Goal: Task Accomplishment & Management: Use online tool/utility

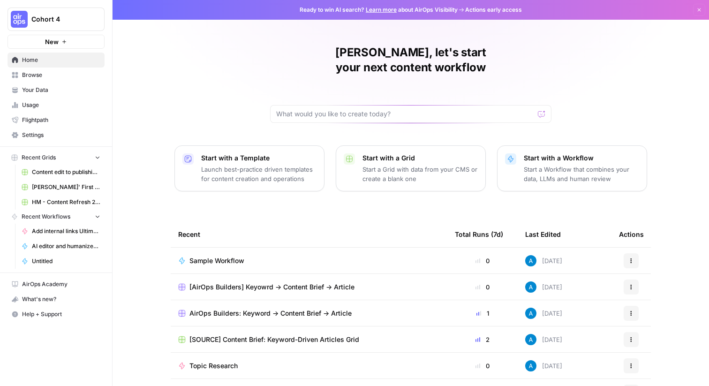
click at [97, 17] on icon "Workspace: Cohort 4" at bounding box center [96, 19] width 9 height 9
type input "small"
click at [54, 71] on span "Smallpdf" at bounding box center [91, 70] width 124 height 9
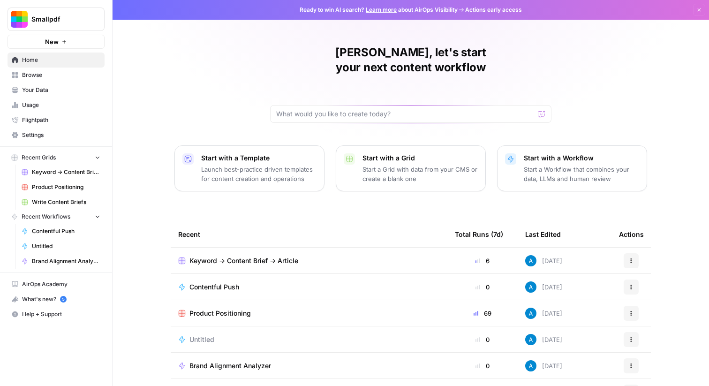
click at [47, 75] on span "Browse" at bounding box center [61, 75] width 78 height 8
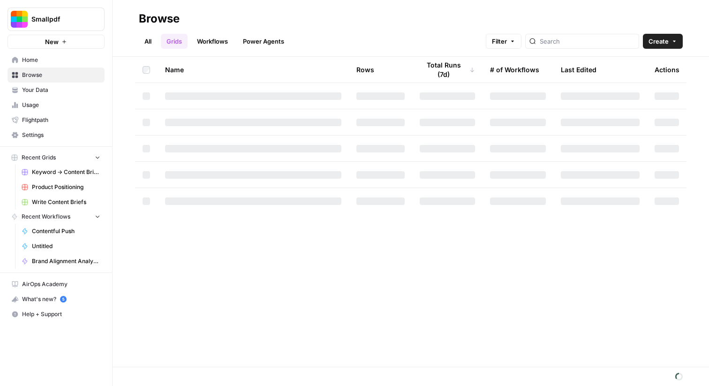
click at [43, 94] on span "Your Data" at bounding box center [61, 90] width 78 height 8
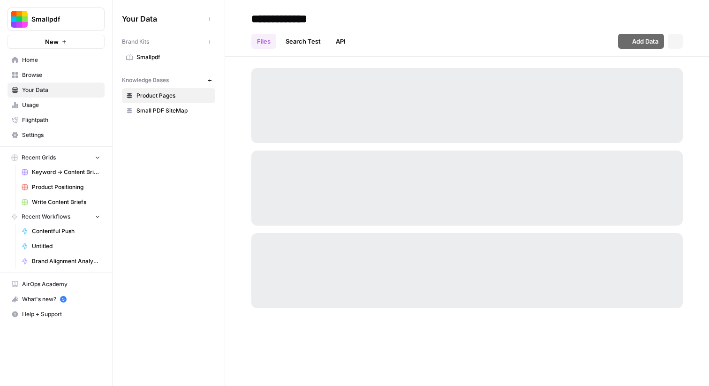
click at [170, 58] on span "Smallpdf" at bounding box center [173, 57] width 75 height 8
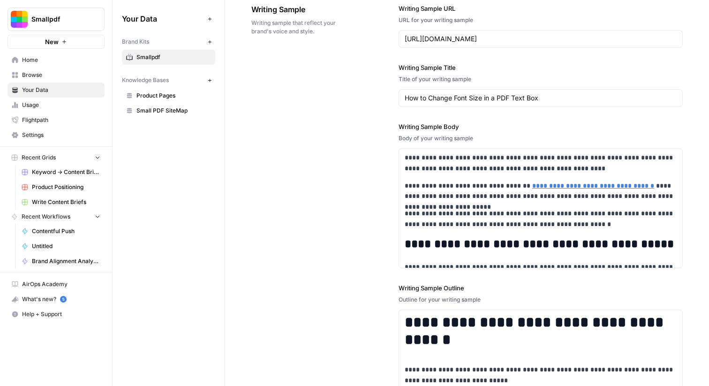
scroll to position [1165, 0]
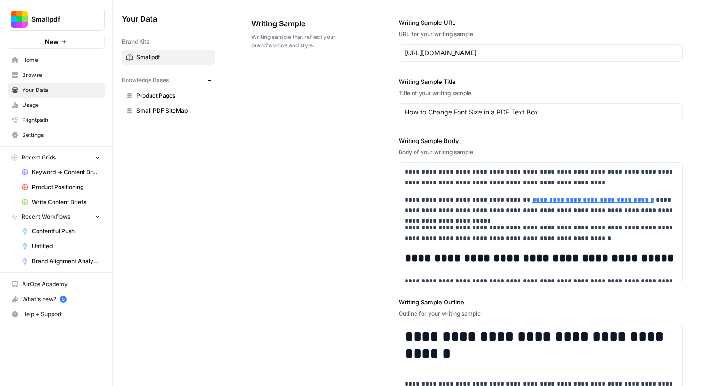
click at [368, 245] on div "**********" at bounding box center [466, 231] width 431 height 464
click at [47, 75] on span "Browse" at bounding box center [61, 75] width 78 height 8
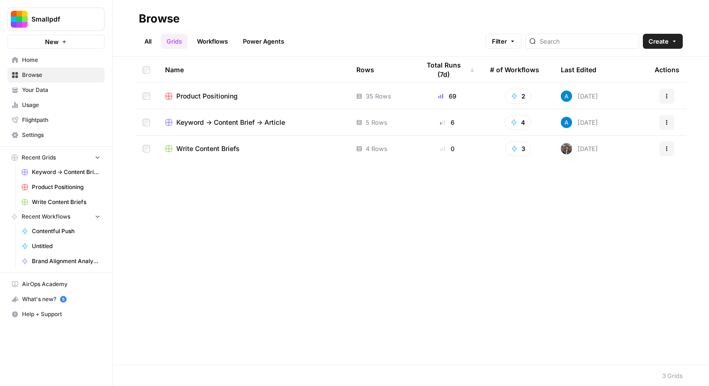
click at [212, 124] on span "Keyword -> Content Brief -> Article" at bounding box center [230, 122] width 109 height 9
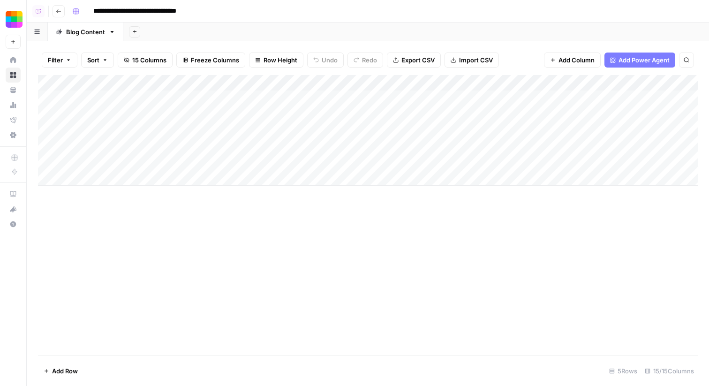
click at [262, 87] on div "Add Column" at bounding box center [368, 130] width 660 height 111
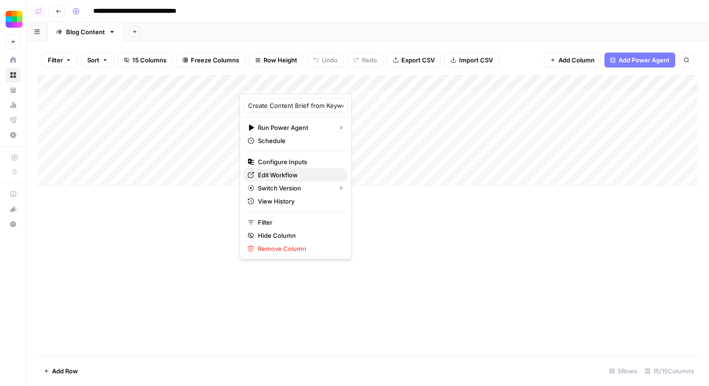
click at [274, 176] on span "Edit Workflow" at bounding box center [299, 174] width 82 height 9
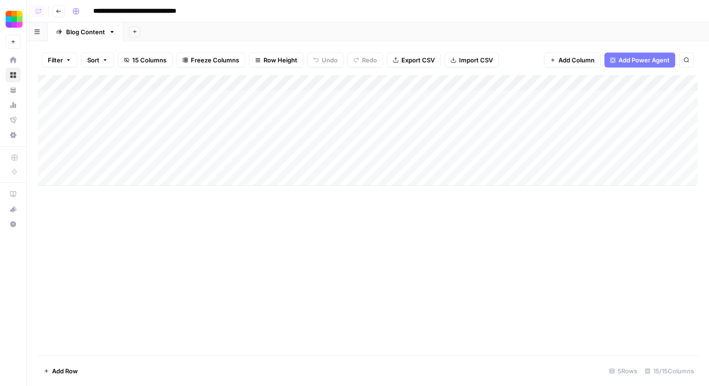
click at [208, 254] on div "Add Column" at bounding box center [368, 215] width 660 height 280
click at [289, 76] on div "Add Column" at bounding box center [368, 130] width 660 height 111
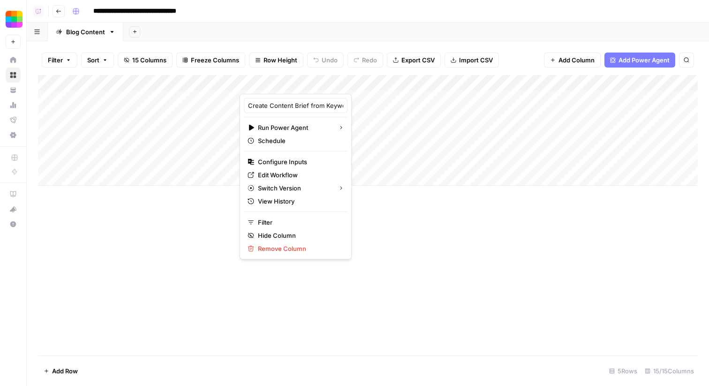
click at [118, 244] on div "Add Column" at bounding box center [368, 215] width 660 height 280
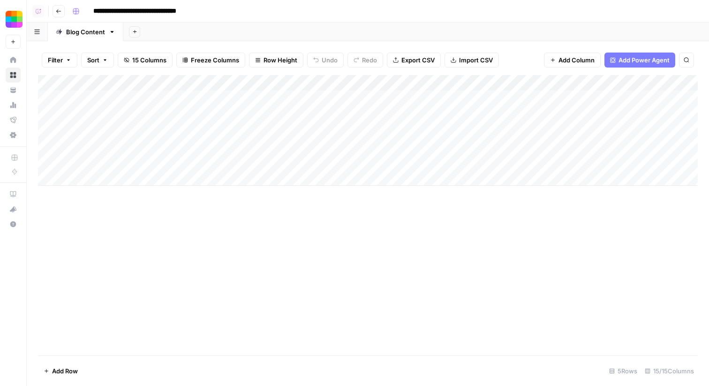
click at [315, 98] on div "Add Column" at bounding box center [368, 130] width 660 height 111
click at [172, 293] on div "Add Column" at bounding box center [368, 215] width 660 height 280
click at [317, 98] on div "Add Column" at bounding box center [368, 130] width 660 height 111
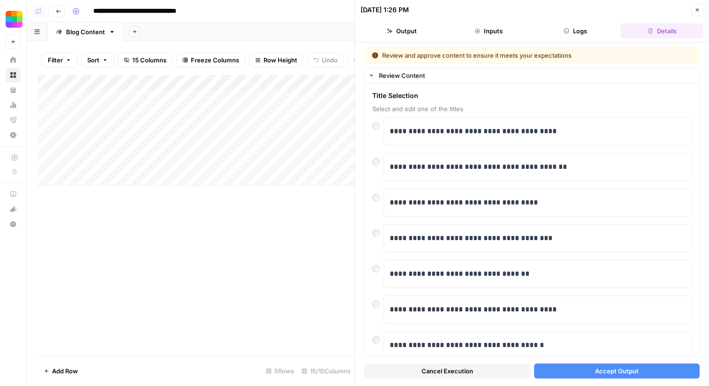
click at [579, 374] on button "Accept Output" at bounding box center [617, 370] width 166 height 15
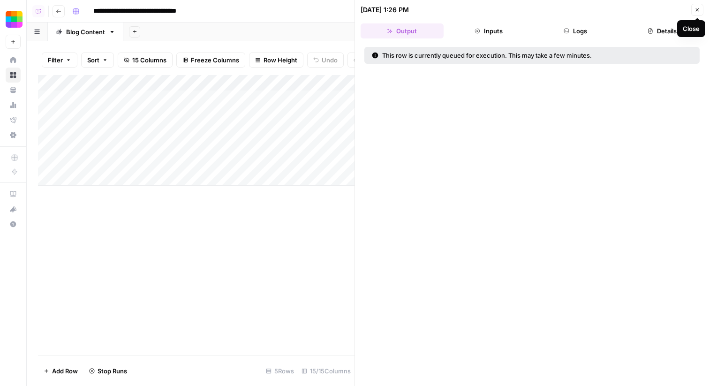
click at [698, 13] on button "Close" at bounding box center [697, 10] width 12 height 12
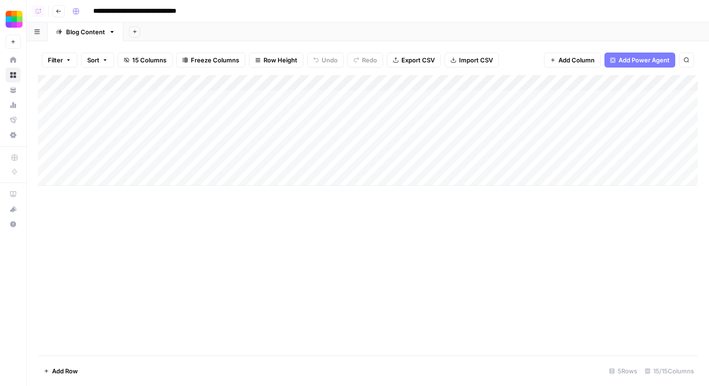
click at [312, 98] on div "Add Column" at bounding box center [368, 130] width 660 height 111
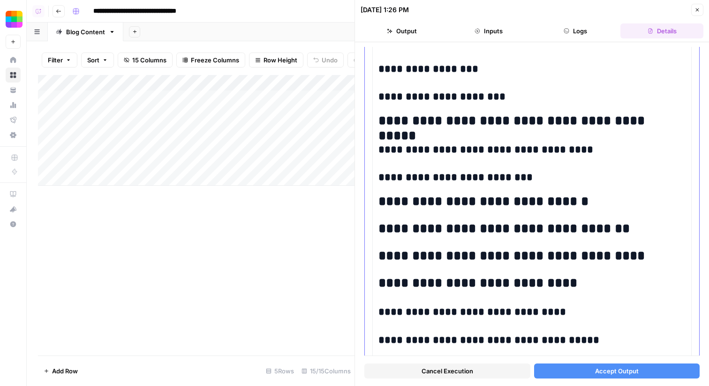
scroll to position [214, 0]
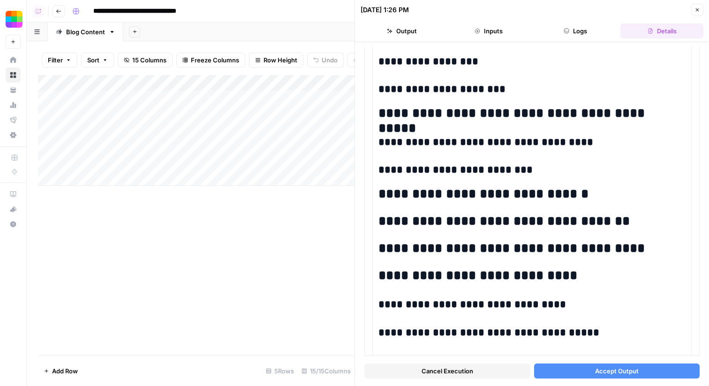
click at [570, 377] on button "Accept Output" at bounding box center [617, 370] width 166 height 15
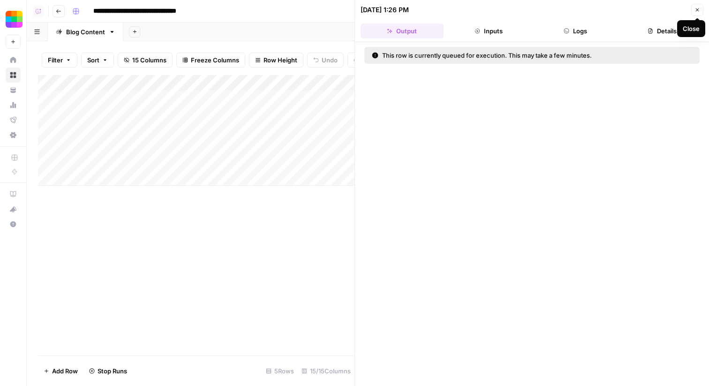
click at [697, 11] on icon "button" at bounding box center [698, 10] width 6 height 6
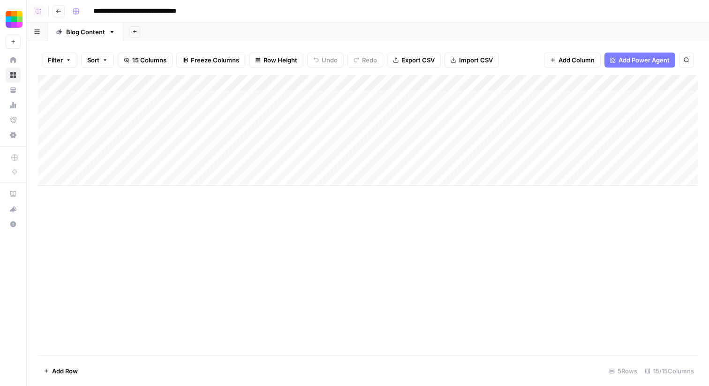
drag, startPoint x: 466, startPoint y: 80, endPoint x: 376, endPoint y: 88, distance: 90.4
click at [376, 88] on div "Add Column" at bounding box center [368, 130] width 660 height 111
click at [401, 94] on div "Add Column" at bounding box center [368, 130] width 660 height 111
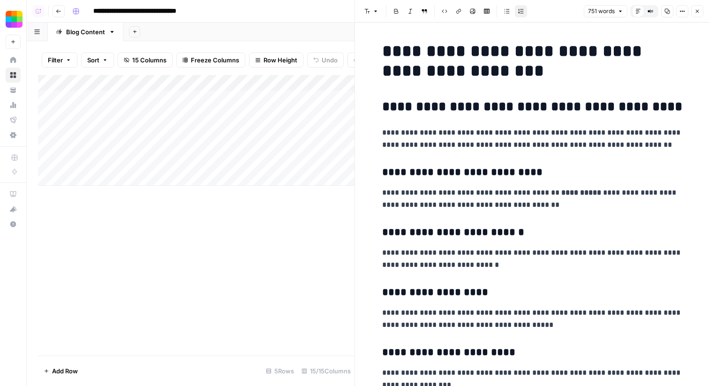
click at [519, 201] on p "**********" at bounding box center [532, 199] width 300 height 24
drag, startPoint x: 580, startPoint y: 193, endPoint x: 540, endPoint y: 194, distance: 39.4
click at [540, 194] on p "**********" at bounding box center [532, 199] width 300 height 24
click at [696, 12] on icon "button" at bounding box center [698, 11] width 6 height 6
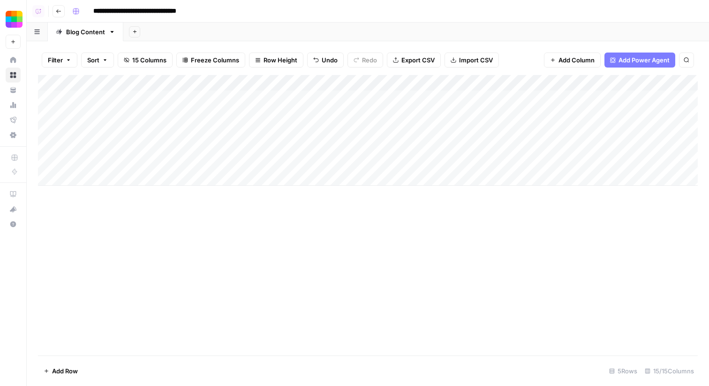
click at [394, 38] on div "Add Sheet" at bounding box center [416, 32] width 586 height 19
click at [295, 24] on div "Add Sheet" at bounding box center [416, 32] width 586 height 19
click at [324, 218] on div "Add Column" at bounding box center [368, 215] width 660 height 280
click at [389, 98] on div "Add Column" at bounding box center [368, 130] width 660 height 111
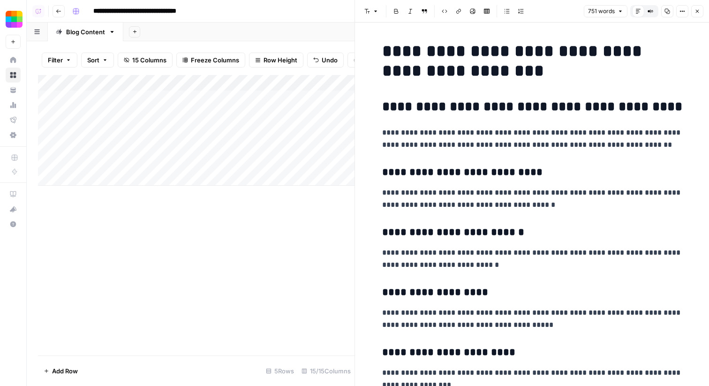
click at [423, 111] on h2 "**********" at bounding box center [532, 106] width 300 height 15
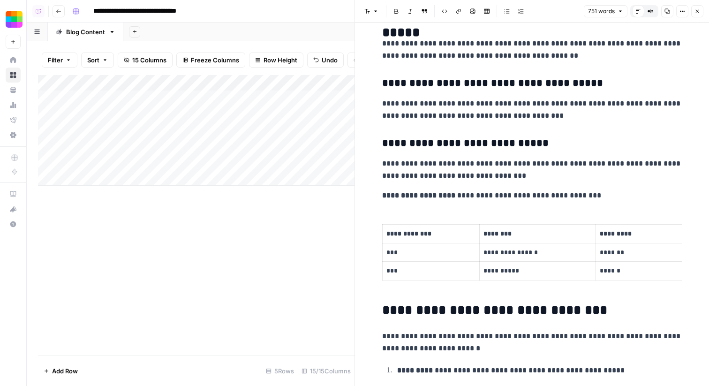
scroll to position [473, 0]
click at [700, 12] on button "Close" at bounding box center [697, 11] width 12 height 12
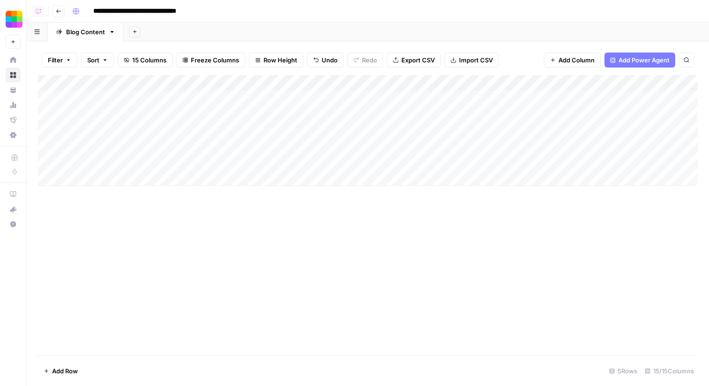
click at [305, 100] on div "Add Column" at bounding box center [368, 130] width 660 height 111
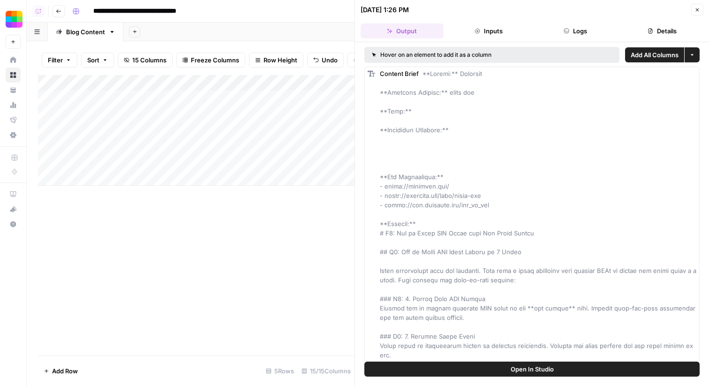
click at [574, 30] on button "Logs" at bounding box center [575, 30] width 83 height 15
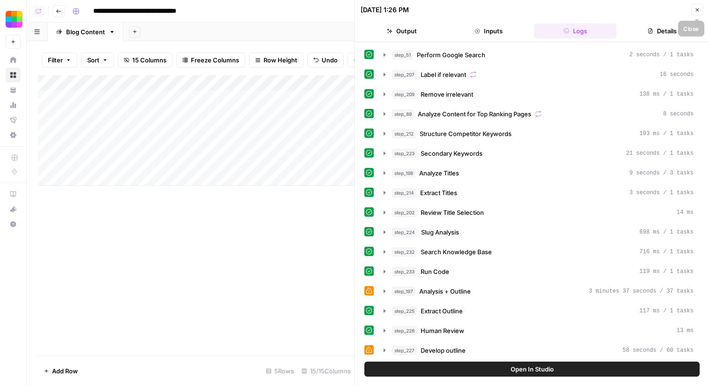
click at [702, 9] on button "Close" at bounding box center [697, 10] width 12 height 12
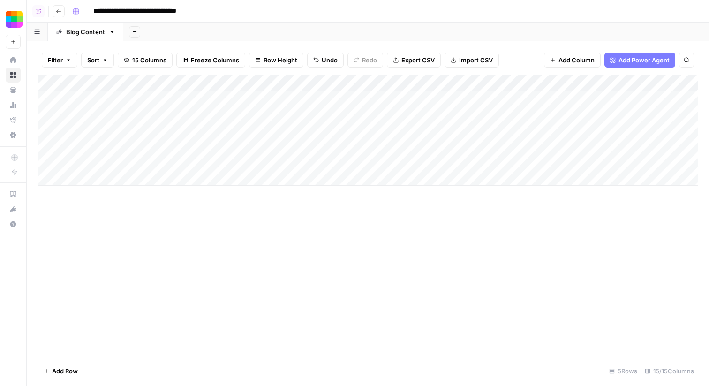
click at [273, 88] on div "Add Column" at bounding box center [368, 130] width 660 height 111
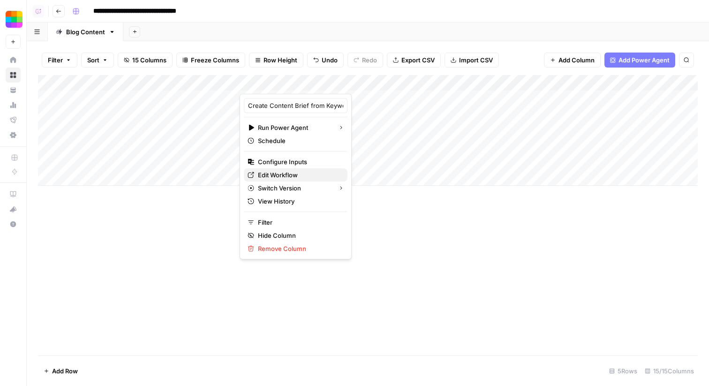
click at [281, 173] on span "Edit Workflow" at bounding box center [299, 174] width 82 height 9
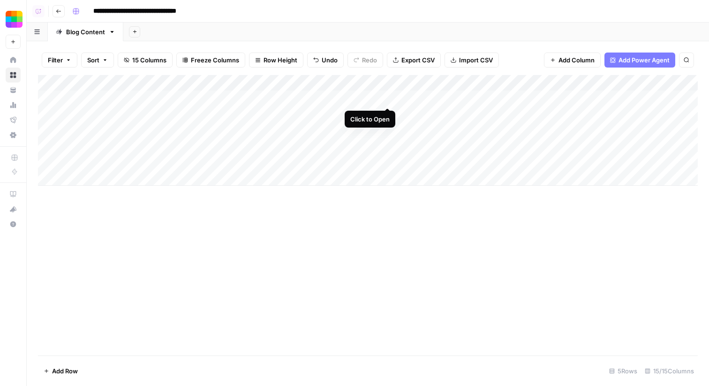
click at [389, 98] on div "Add Column" at bounding box center [368, 130] width 660 height 111
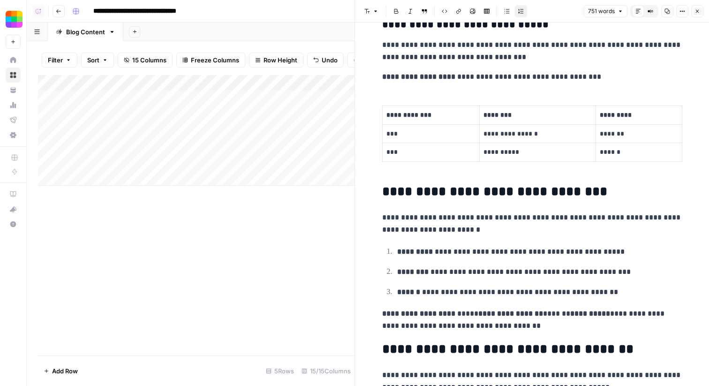
scroll to position [607, 0]
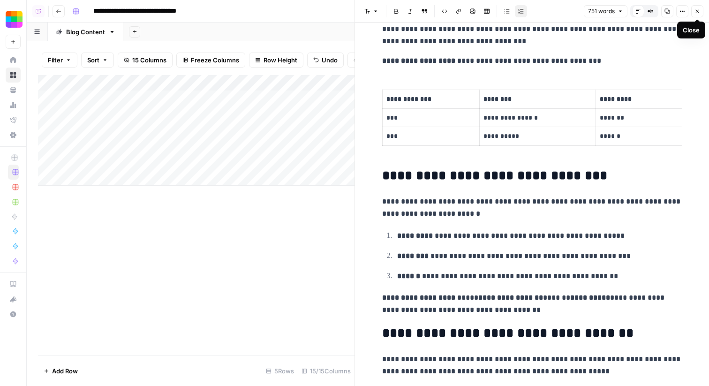
click at [695, 11] on icon "button" at bounding box center [698, 11] width 6 height 6
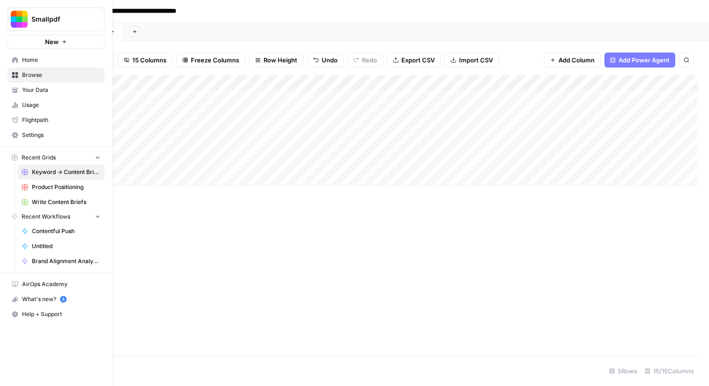
click at [12, 88] on icon at bounding box center [15, 90] width 7 height 7
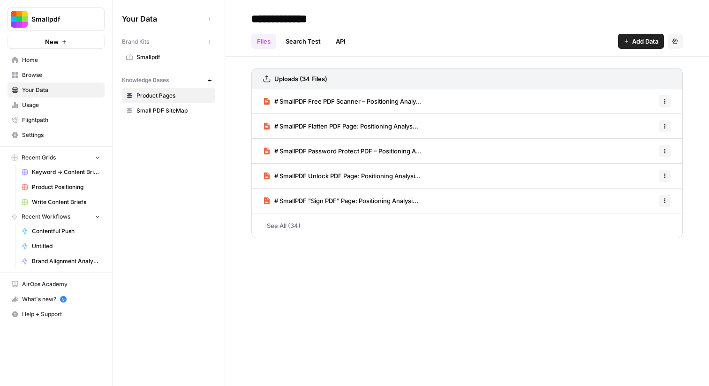
click at [159, 61] on span "Smallpdf" at bounding box center [173, 57] width 75 height 8
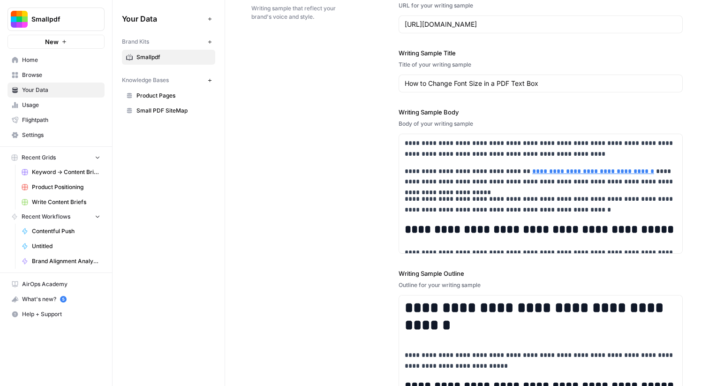
scroll to position [1195, 0]
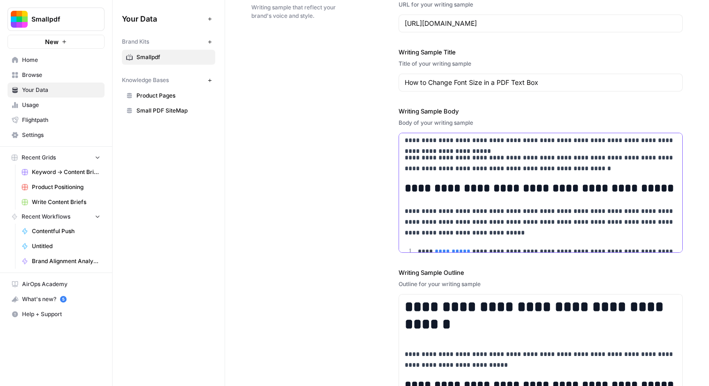
scroll to position [43, 0]
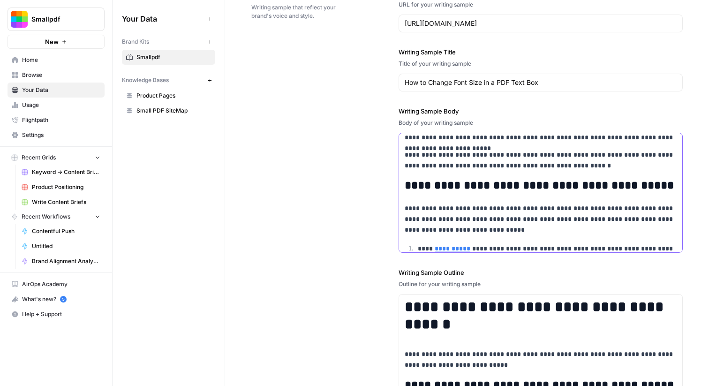
drag, startPoint x: 664, startPoint y: 192, endPoint x: 396, endPoint y: 188, distance: 267.8
click at [396, 188] on div "**********" at bounding box center [466, 202] width 431 height 464
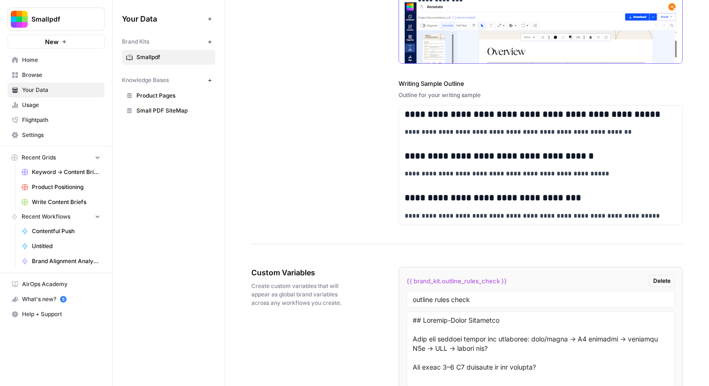
scroll to position [0, 0]
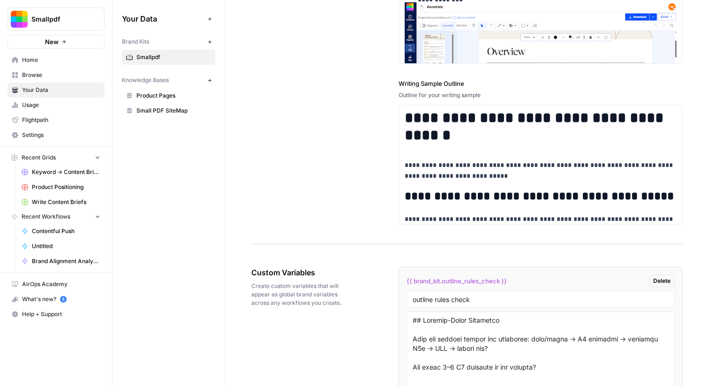
click at [344, 206] on div "**********" at bounding box center [466, 13] width 431 height 464
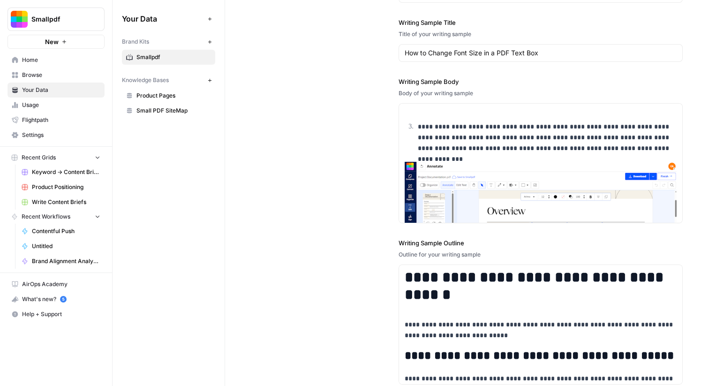
scroll to position [1188, 0]
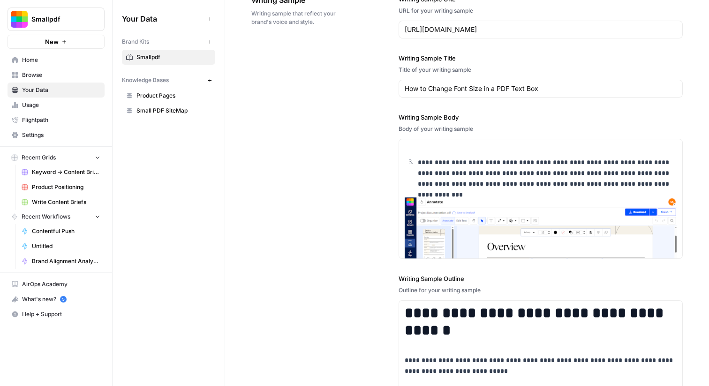
click at [85, 74] on span "Browse" at bounding box center [61, 75] width 78 height 8
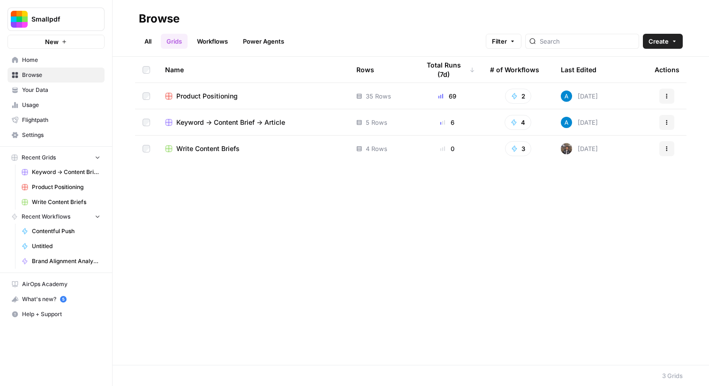
click at [187, 121] on span "Keyword -> Content Brief -> Article" at bounding box center [230, 122] width 109 height 9
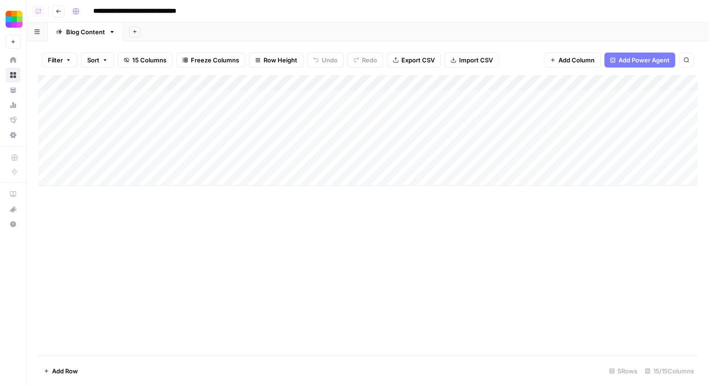
click at [197, 98] on div "Add Column" at bounding box center [368, 130] width 660 height 111
click at [195, 113] on div "Add Column" at bounding box center [368, 130] width 660 height 111
click at [201, 117] on div "Add Column" at bounding box center [368, 130] width 660 height 111
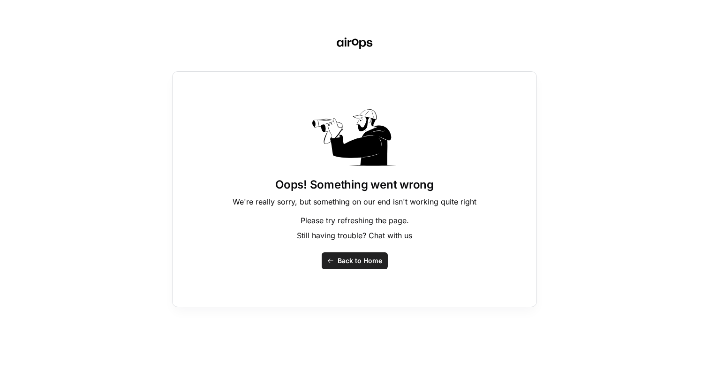
click at [347, 261] on span "Back to Home" at bounding box center [360, 260] width 45 height 9
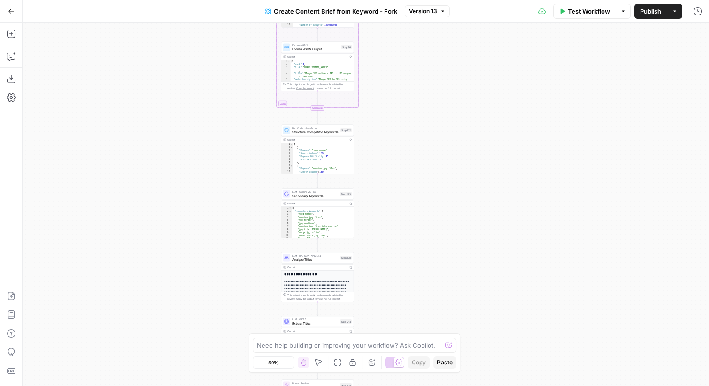
drag, startPoint x: 479, startPoint y: 120, endPoint x: 437, endPoint y: 232, distance: 119.8
click at [437, 231] on div "Workflow Set Inputs Inputs Google Search Perform Google Search Step 51 Output C…" at bounding box center [366, 204] width 687 height 363
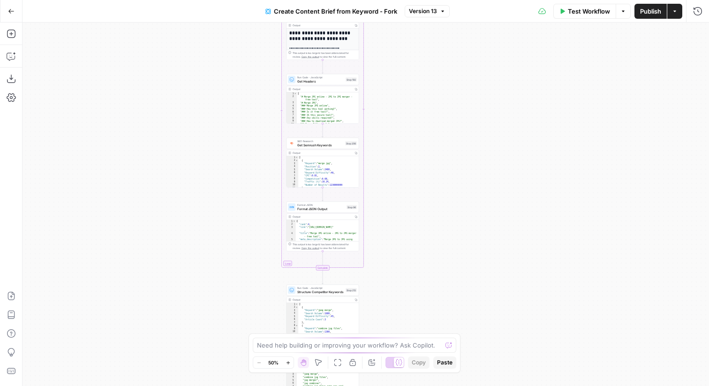
drag, startPoint x: 430, startPoint y: 99, endPoint x: 430, endPoint y: 269, distance: 169.8
click at [430, 267] on div "Workflow Set Inputs Inputs Google Search Perform Google Search Step 51 Output C…" at bounding box center [366, 204] width 687 height 363
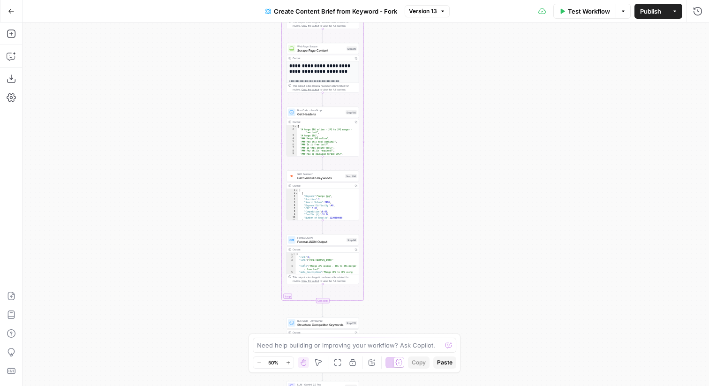
drag, startPoint x: 422, startPoint y: 110, endPoint x: 453, endPoint y: 197, distance: 92.1
click at [453, 197] on div "Workflow Set Inputs Inputs Google Search Perform Google Search Step 51 Output C…" at bounding box center [366, 204] width 687 height 363
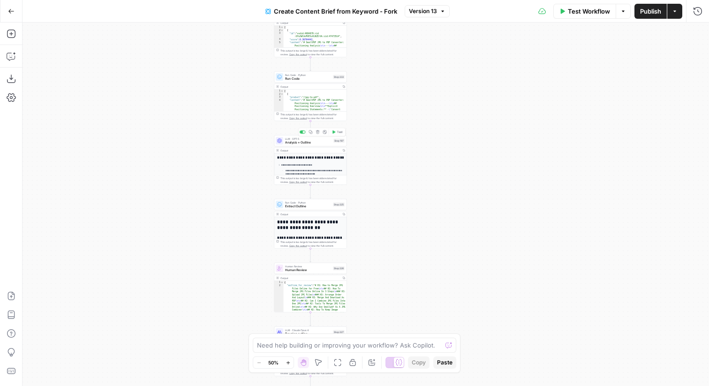
click at [320, 142] on span "Analysis + Outline" at bounding box center [308, 142] width 46 height 5
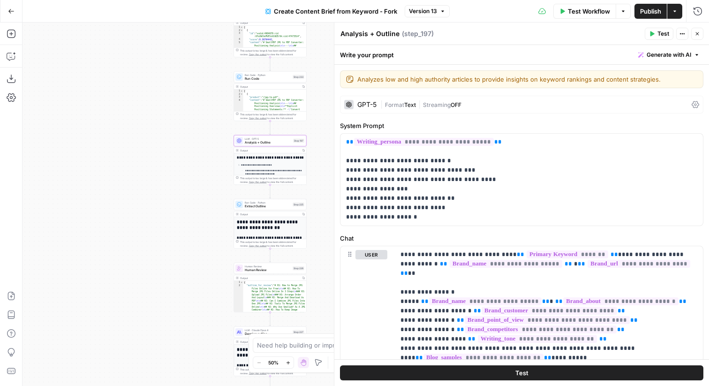
drag, startPoint x: 230, startPoint y: 197, endPoint x: 155, endPoint y: 197, distance: 74.6
click at [156, 197] on div "Workflow Set Inputs Inputs Google Search Perform Google Search Step 51 Output C…" at bounding box center [366, 204] width 687 height 363
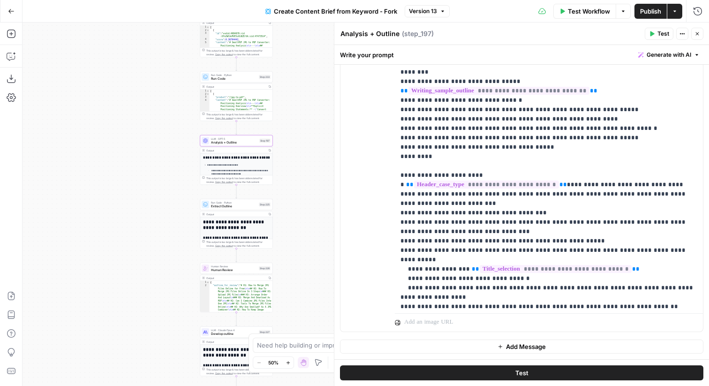
scroll to position [1172, 0]
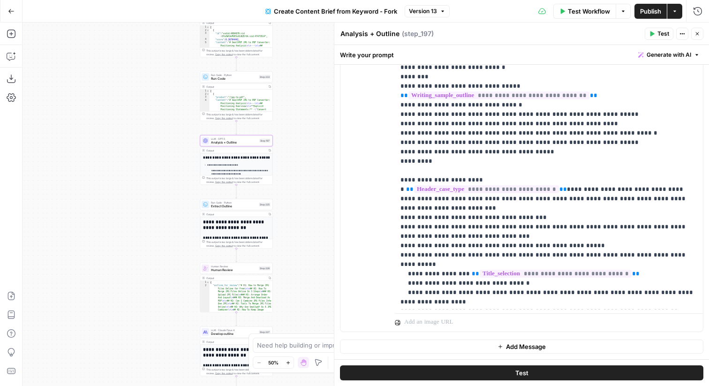
click at [679, 57] on span "Generate with AI" at bounding box center [669, 55] width 45 height 8
click at [638, 104] on div "Improve your existing prompt" at bounding box center [656, 106] width 78 height 8
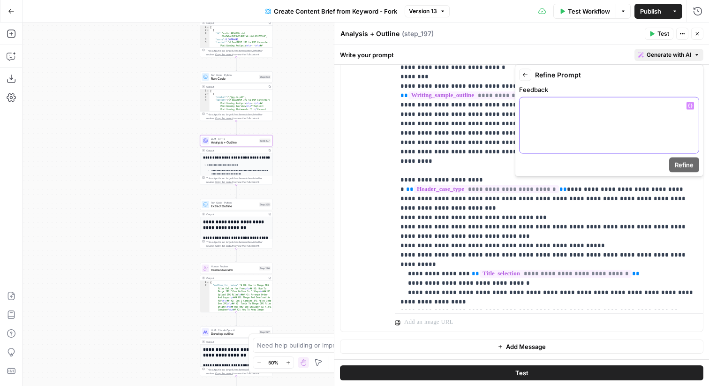
click at [527, 126] on div at bounding box center [609, 126] width 179 height 56
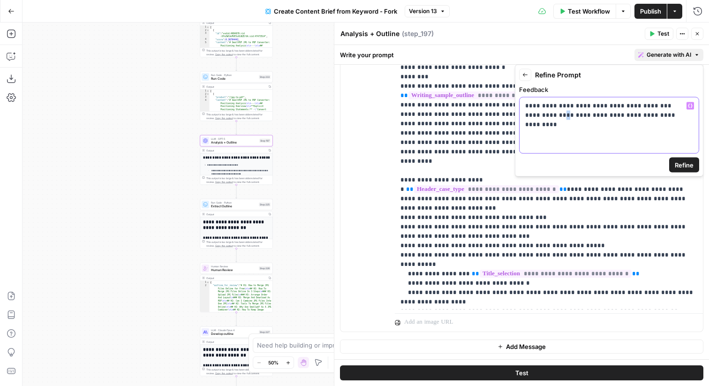
click at [559, 114] on p "**********" at bounding box center [609, 110] width 168 height 19
click at [563, 114] on p "**********" at bounding box center [609, 110] width 168 height 19
drag, startPoint x: 618, startPoint y: 116, endPoint x: 621, endPoint y: 128, distance: 12.2
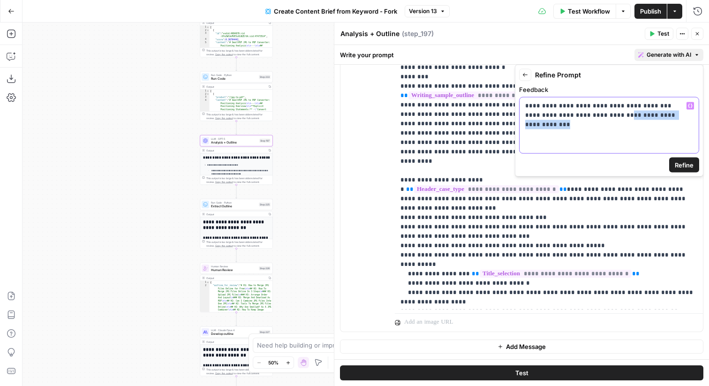
click at [621, 128] on p "**********" at bounding box center [609, 115] width 168 height 28
click at [691, 161] on span "Refine" at bounding box center [684, 164] width 19 height 9
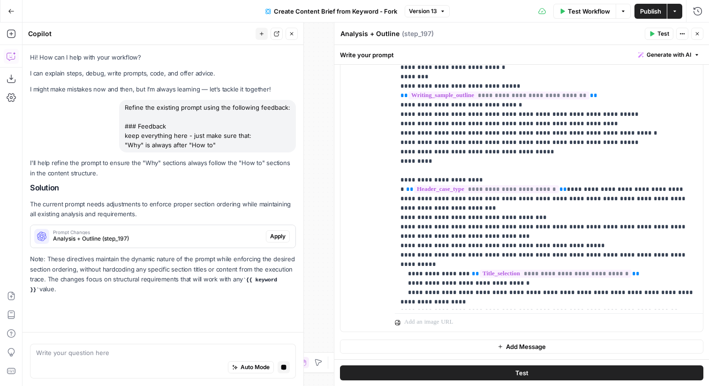
click at [286, 236] on button "Apply" at bounding box center [278, 236] width 24 height 12
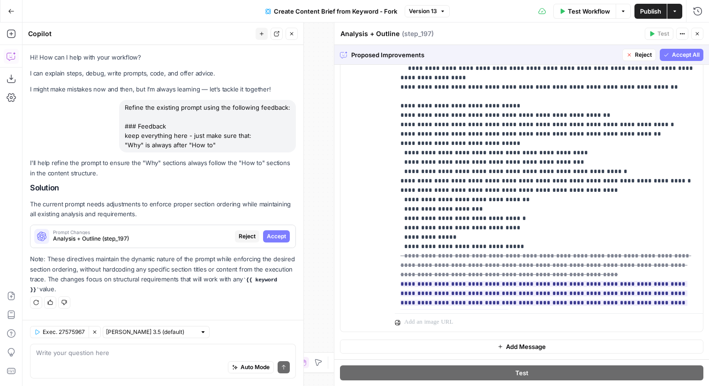
scroll to position [1389, 0]
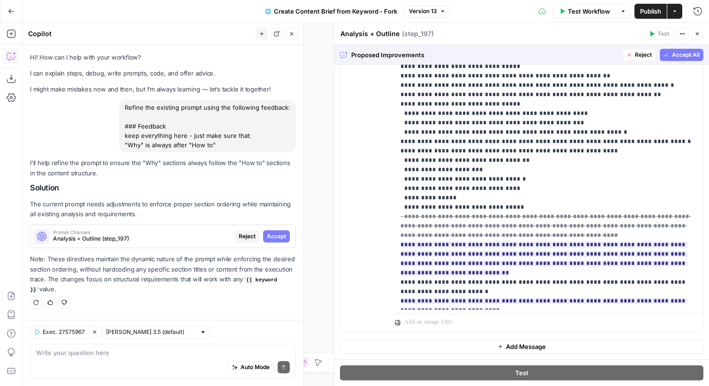
click at [683, 53] on span "Accept All" at bounding box center [686, 55] width 28 height 8
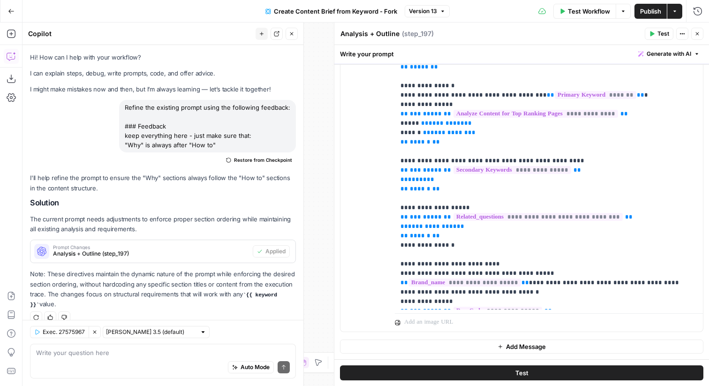
scroll to position [0, 0]
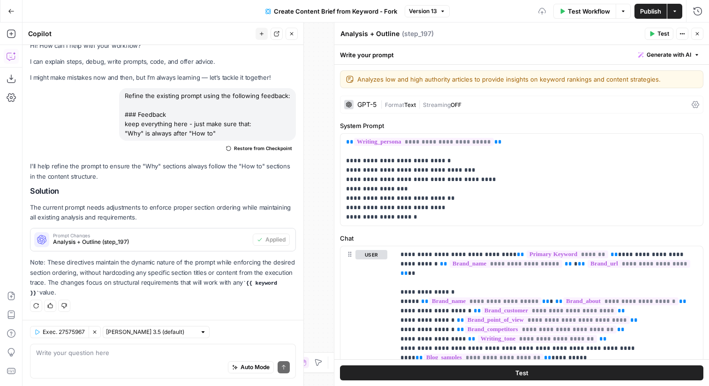
click at [292, 31] on icon "button" at bounding box center [292, 34] width 6 height 6
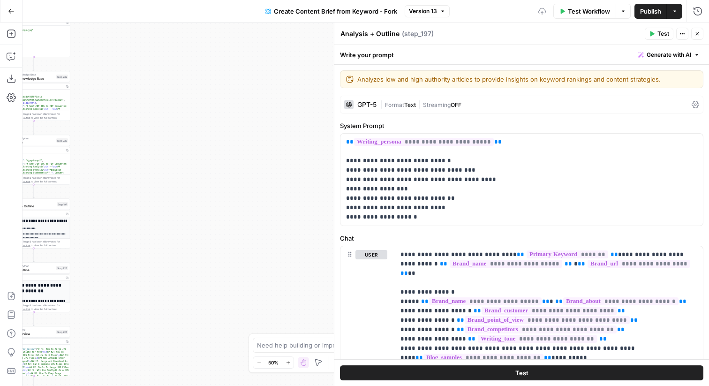
click at [649, 10] on span "Publish" at bounding box center [650, 11] width 21 height 9
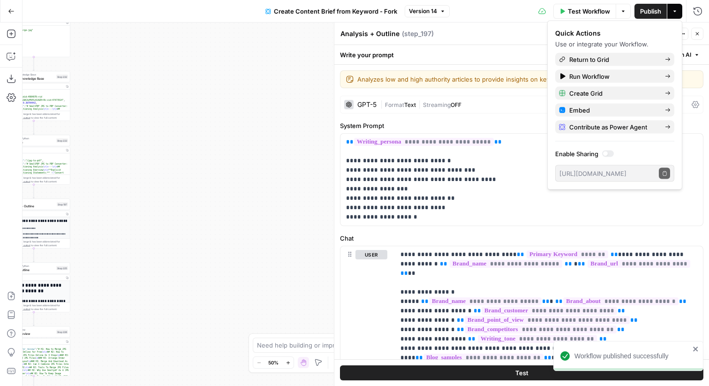
click at [12, 10] on icon "button" at bounding box center [11, 11] width 7 height 7
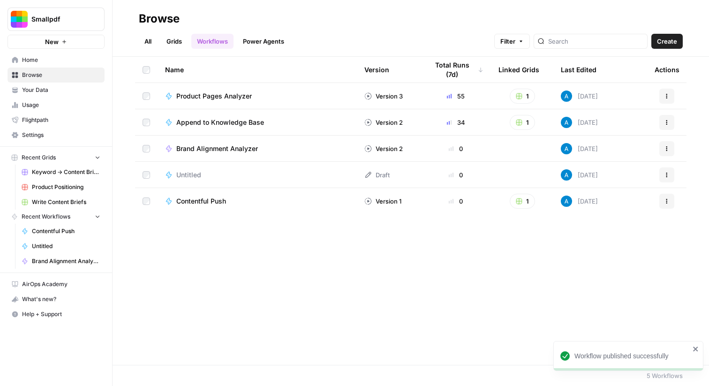
click at [182, 40] on link "Grids" at bounding box center [174, 41] width 27 height 15
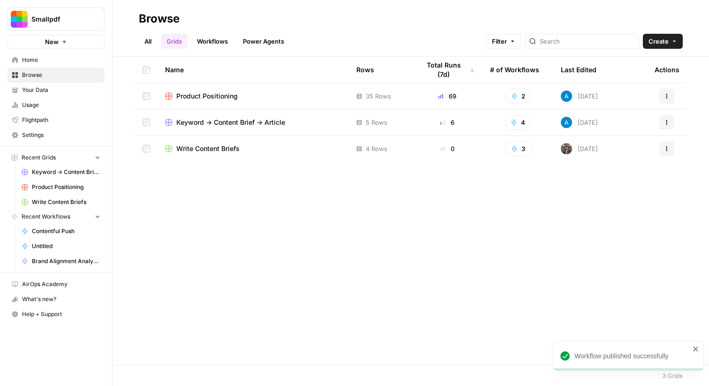
click at [88, 18] on span "Smallpdf" at bounding box center [59, 19] width 57 height 9
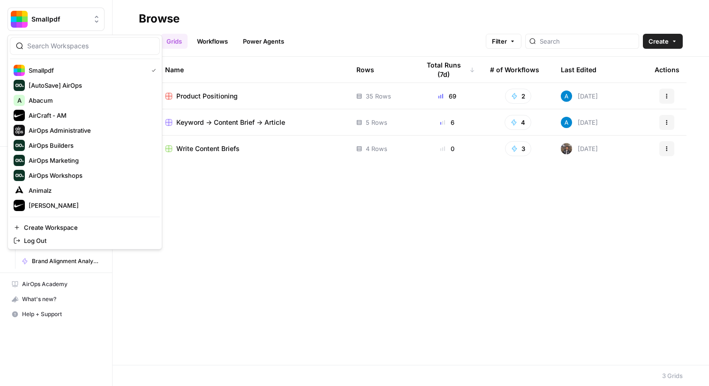
type input "a"
type input "whp"
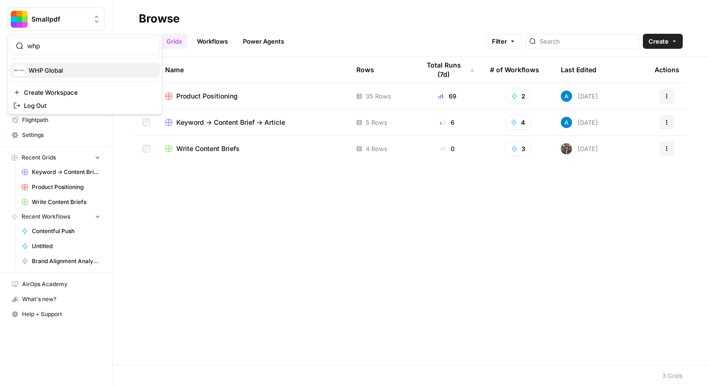
click at [79, 77] on button "WHP Global" at bounding box center [85, 70] width 150 height 15
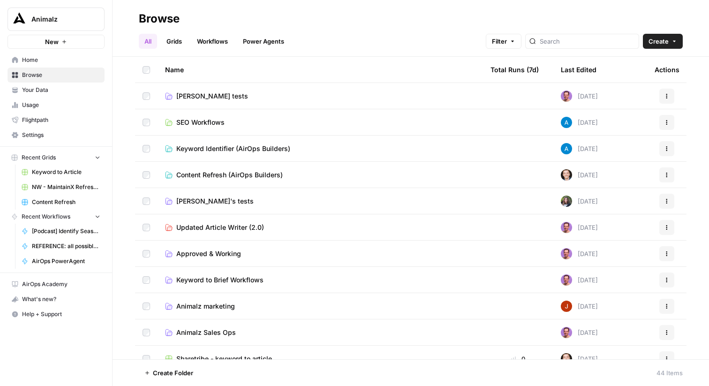
click at [31, 133] on span "Settings" at bounding box center [61, 135] width 78 height 8
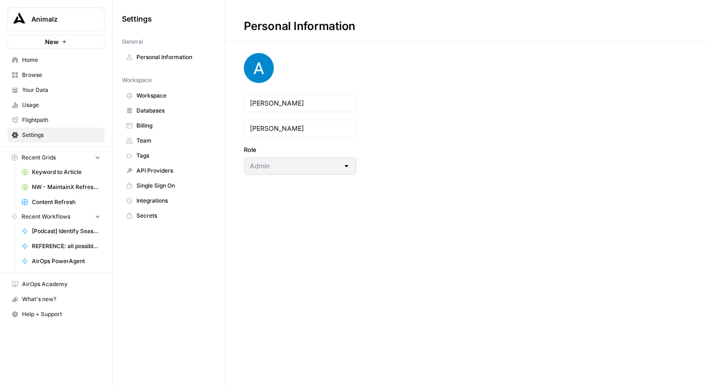
click at [152, 139] on span "Team" at bounding box center [173, 140] width 75 height 8
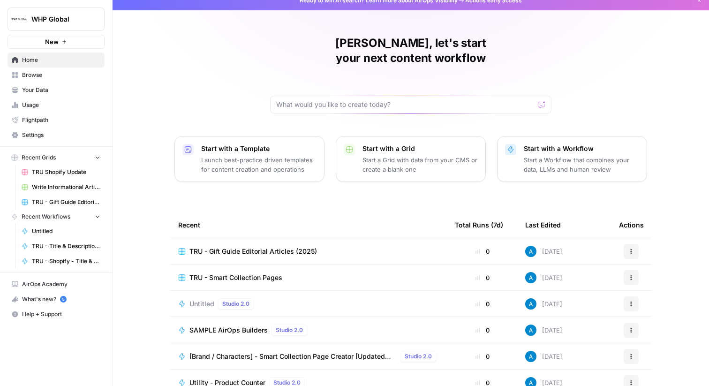
scroll to position [10, 0]
click at [89, 75] on span "Browse" at bounding box center [61, 75] width 78 height 8
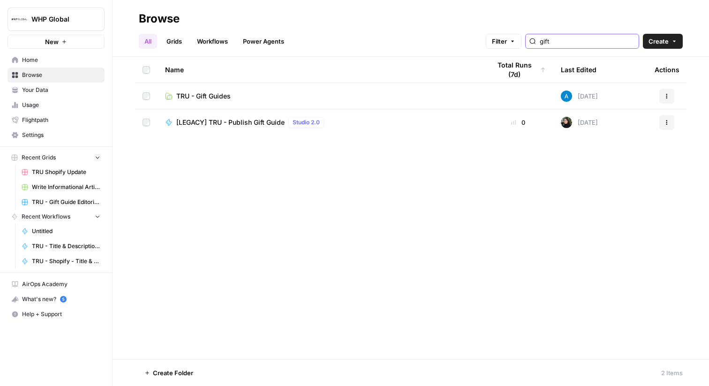
click at [624, 45] on input "gift" at bounding box center [587, 41] width 95 height 9
click at [630, 44] on input "gift" at bounding box center [587, 41] width 95 height 9
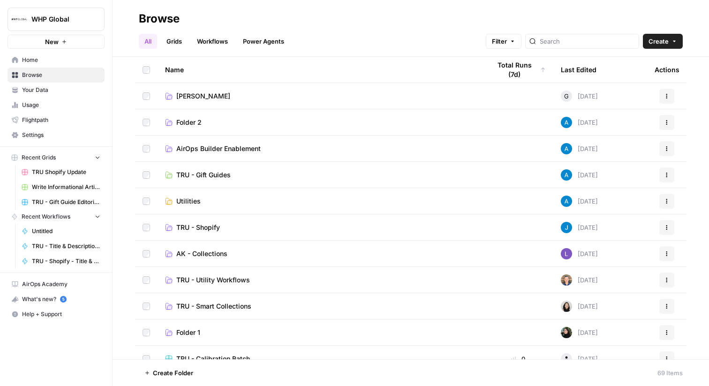
click at [363, 36] on div "All Grids Workflows Power Agents Filter Create" at bounding box center [411, 37] width 544 height 23
click at [69, 61] on span "Home" at bounding box center [61, 60] width 78 height 8
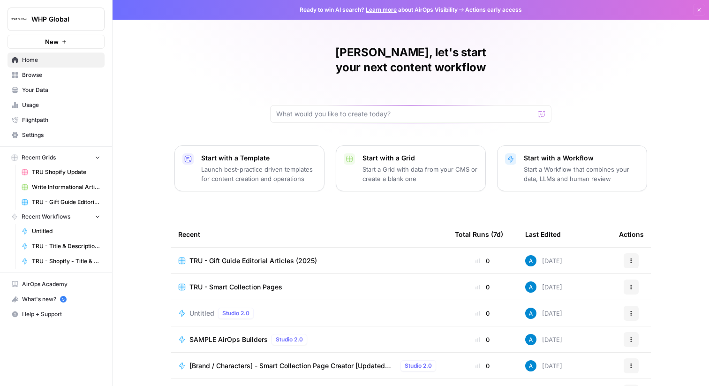
click at [64, 76] on span "Browse" at bounding box center [61, 75] width 78 height 8
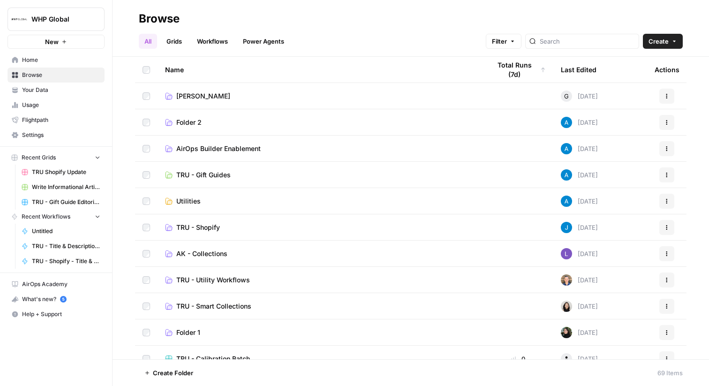
click at [176, 44] on link "Grids" at bounding box center [174, 41] width 27 height 15
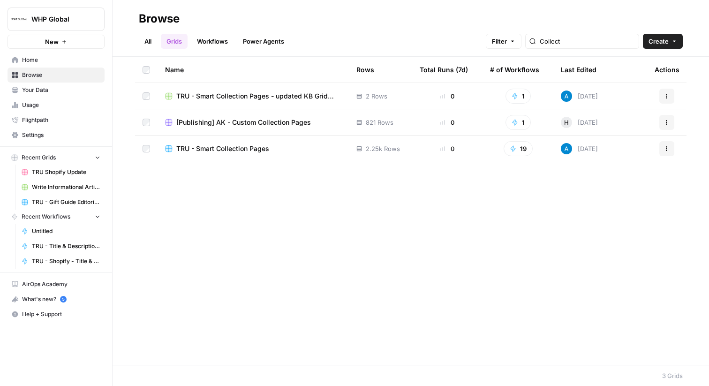
click at [149, 43] on link "All" at bounding box center [148, 41] width 18 height 15
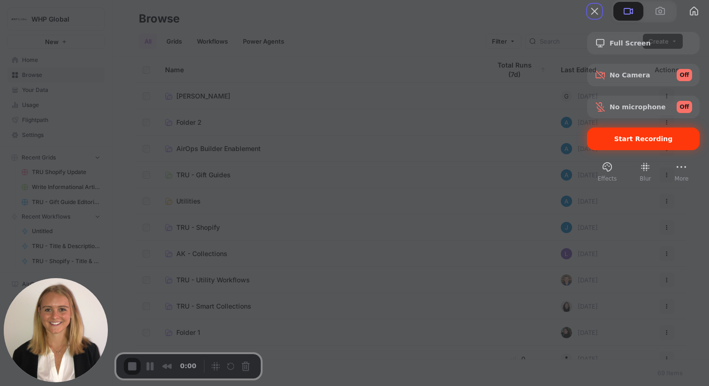
click at [615, 143] on span "Start Recording" at bounding box center [643, 139] width 59 height 8
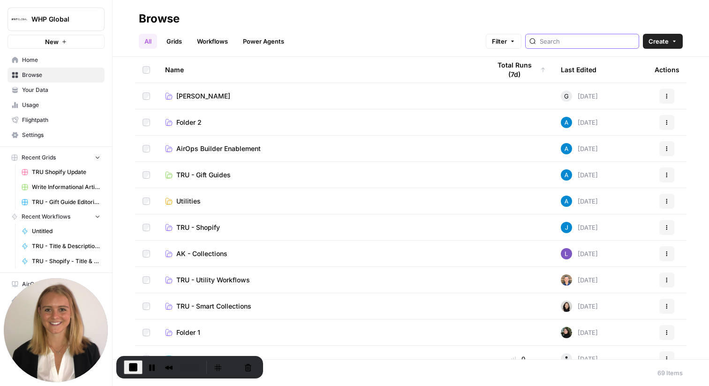
click at [588, 41] on input "search" at bounding box center [587, 41] width 95 height 9
click at [557, 19] on h2 "Browse" at bounding box center [411, 18] width 544 height 15
click at [178, 41] on link "Grids" at bounding box center [174, 41] width 27 height 15
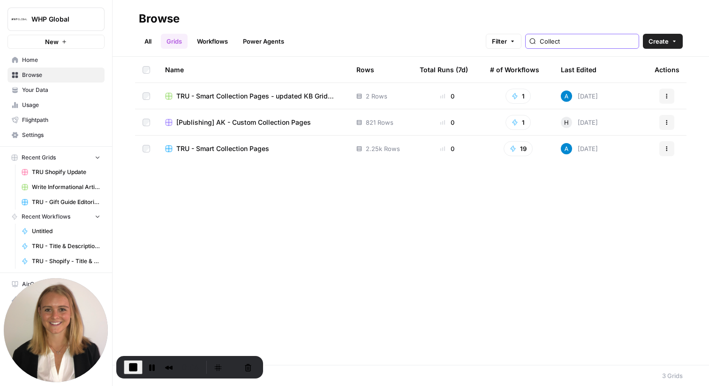
click at [628, 41] on input "Collect" at bounding box center [587, 41] width 95 height 9
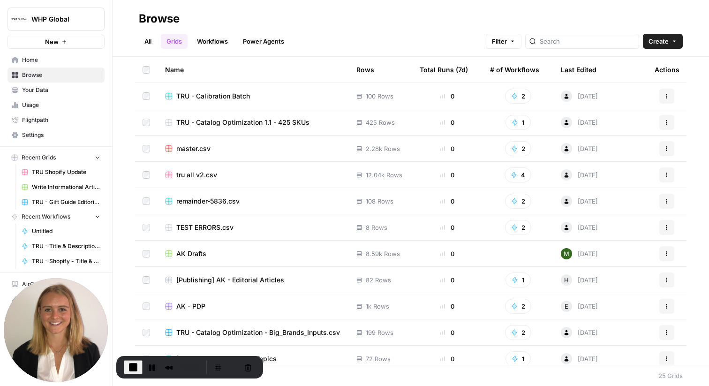
click at [147, 42] on link "All" at bounding box center [148, 41] width 18 height 15
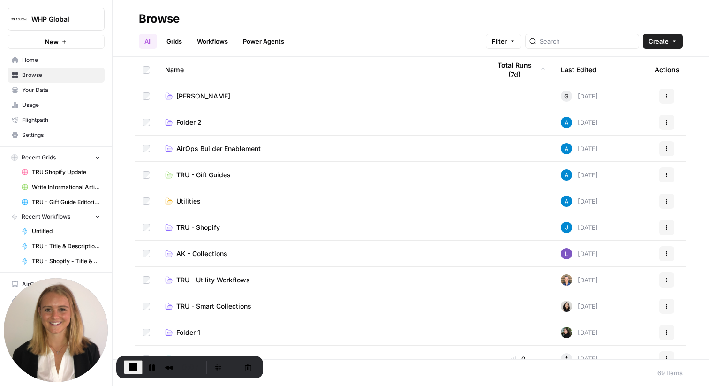
click at [178, 40] on link "Grids" at bounding box center [174, 41] width 27 height 15
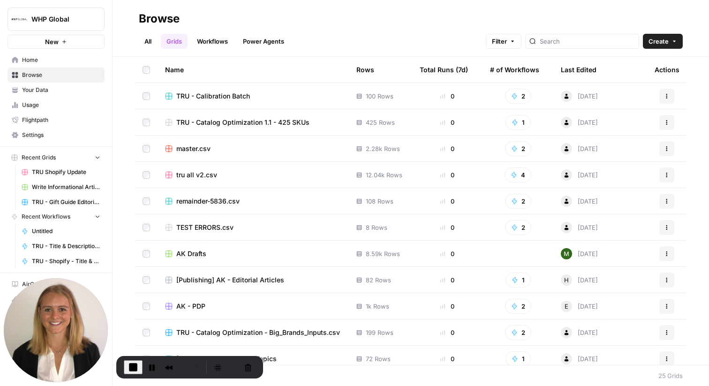
click at [210, 41] on link "Workflows" at bounding box center [212, 41] width 42 height 15
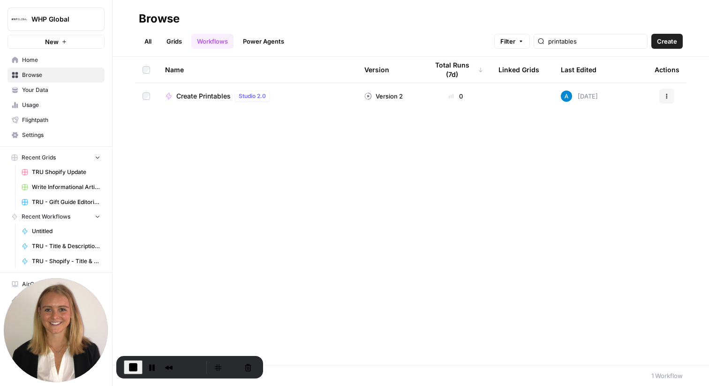
click at [252, 42] on link "Power Agents" at bounding box center [263, 41] width 53 height 15
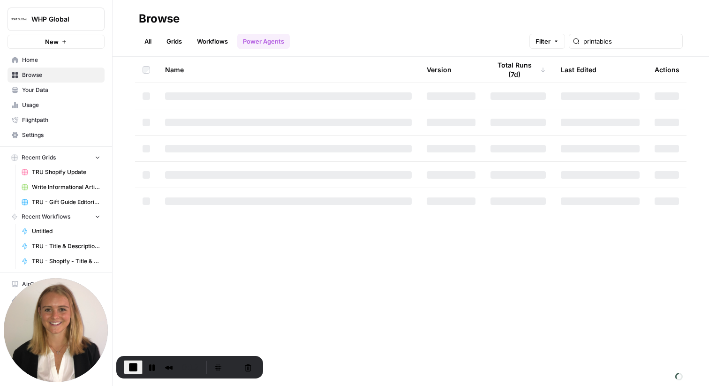
click at [176, 41] on link "Grids" at bounding box center [174, 41] width 27 height 15
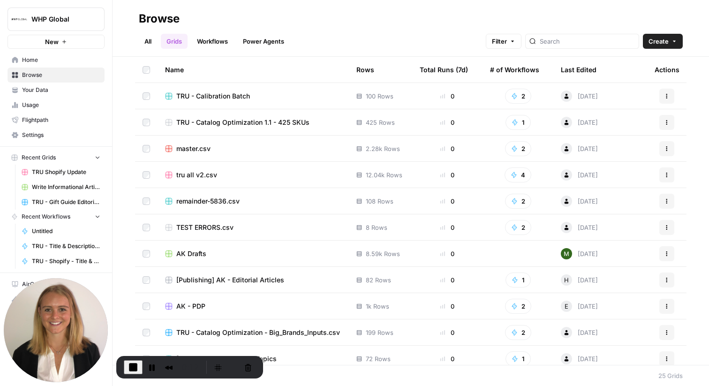
click at [147, 39] on link "All" at bounding box center [148, 41] width 18 height 15
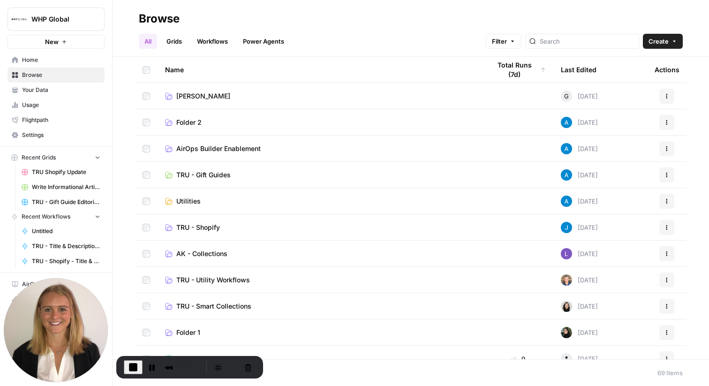
click at [226, 39] on link "Workflows" at bounding box center [212, 41] width 42 height 15
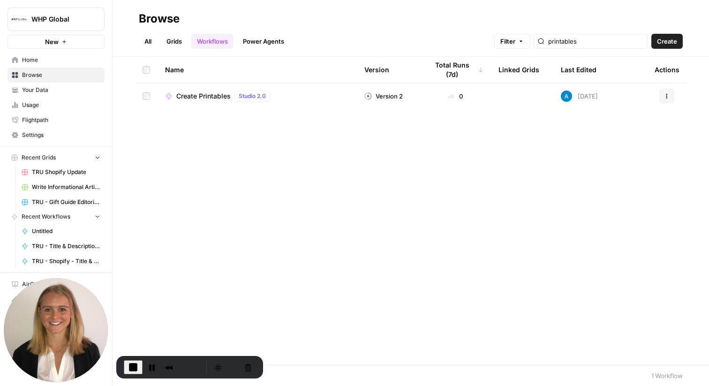
click at [640, 36] on div "printables" at bounding box center [591, 41] width 114 height 15
click at [637, 39] on input "printables" at bounding box center [595, 41] width 95 height 9
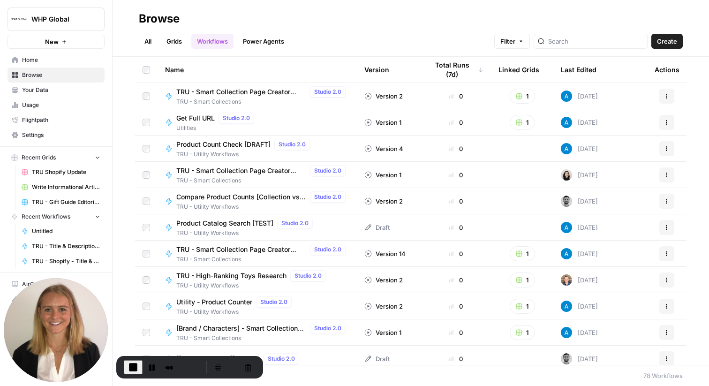
click at [174, 41] on link "Grids" at bounding box center [174, 41] width 27 height 15
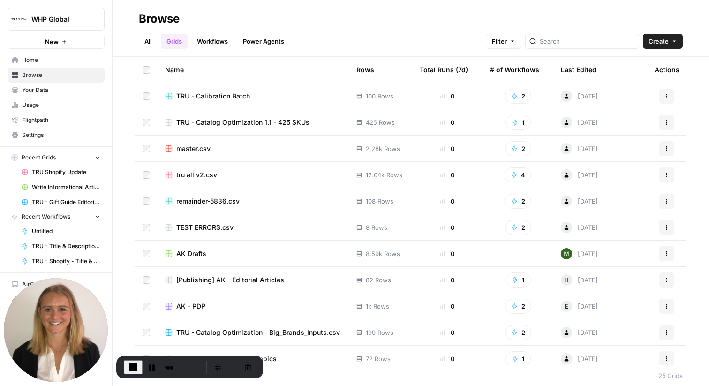
click at [219, 46] on link "Workflows" at bounding box center [212, 41] width 42 height 15
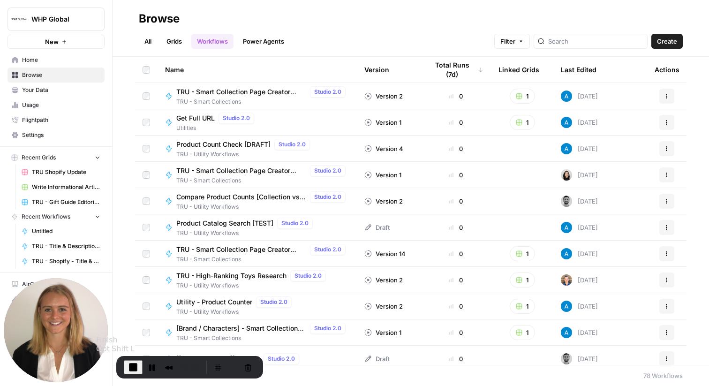
click at [129, 364] on span "End Recording" at bounding box center [133, 367] width 11 height 11
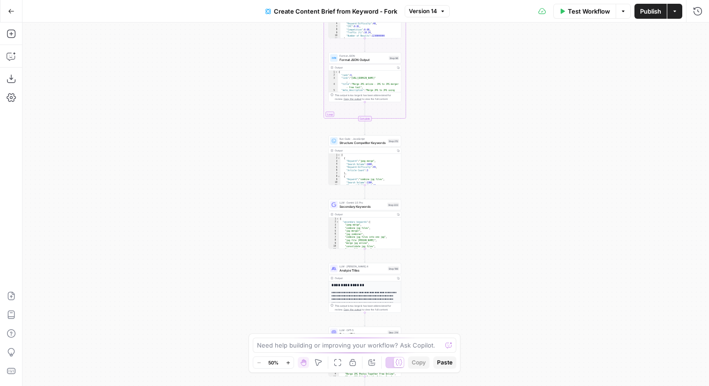
drag, startPoint x: 446, startPoint y: 134, endPoint x: 443, endPoint y: 320, distance: 185.7
click at [443, 320] on div "Workflow Set Inputs Inputs Google Search Perform Google Search Step 51 Output C…" at bounding box center [366, 204] width 687 height 363
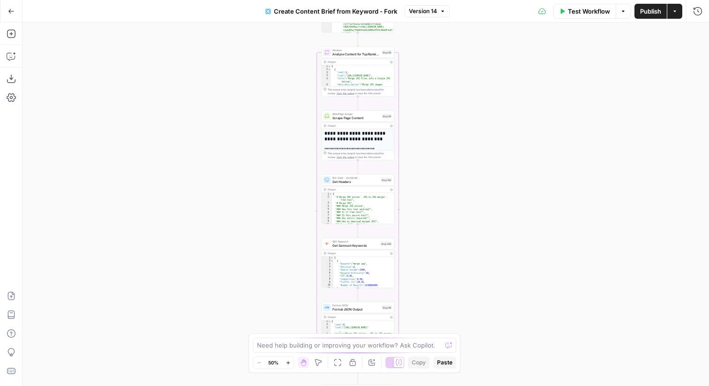
drag, startPoint x: 448, startPoint y: 157, endPoint x: 442, endPoint y: 322, distance: 165.2
click at [442, 322] on div "Workflow Set Inputs Inputs Google Search Perform Google Search Step 51 Output C…" at bounding box center [366, 204] width 687 height 363
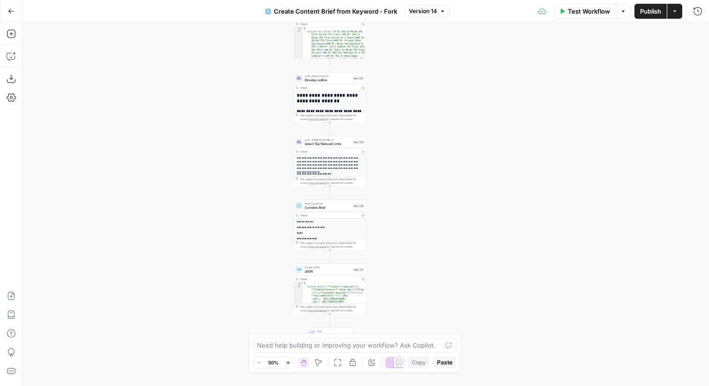
drag, startPoint x: 403, startPoint y: 165, endPoint x: 403, endPoint y: 260, distance: 95.7
click at [403, 260] on div "Workflow Set Inputs Inputs Google Search Perform Google Search Step 51 Output C…" at bounding box center [366, 204] width 687 height 363
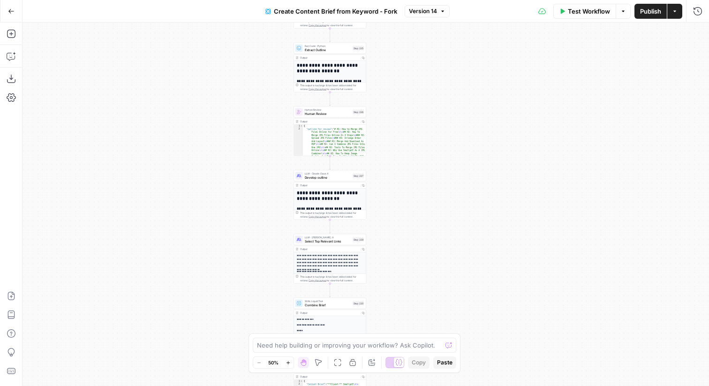
drag, startPoint x: 392, startPoint y: 112, endPoint x: 392, endPoint y: 177, distance: 65.7
click at [392, 177] on div "Workflow Set Inputs Inputs Google Search Perform Google Search Step 51 Output C…" at bounding box center [366, 204] width 687 height 363
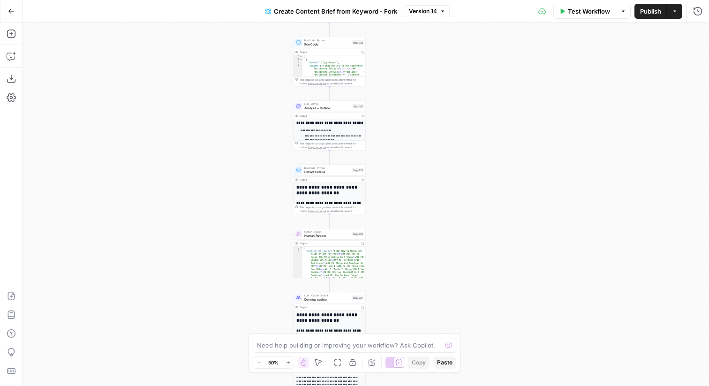
drag, startPoint x: 426, startPoint y: 98, endPoint x: 425, endPoint y: 159, distance: 60.5
click at [425, 159] on div "Workflow Set Inputs Inputs Google Search Perform Google Search Step 51 Output C…" at bounding box center [366, 204] width 687 height 363
click at [322, 110] on span "Analysis + Outline" at bounding box center [327, 109] width 46 height 5
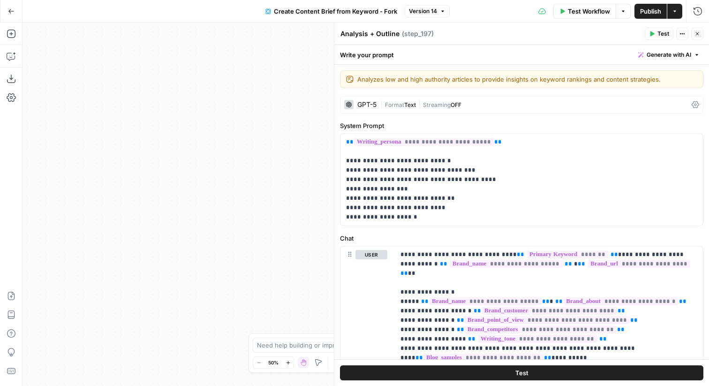
drag, startPoint x: 230, startPoint y: 204, endPoint x: 375, endPoint y: 224, distance: 146.3
click at [375, 223] on body "Smallpdf New Home Browse Your Data Usage Flightpath Settings Recent Grids Keywo…" at bounding box center [354, 193] width 709 height 386
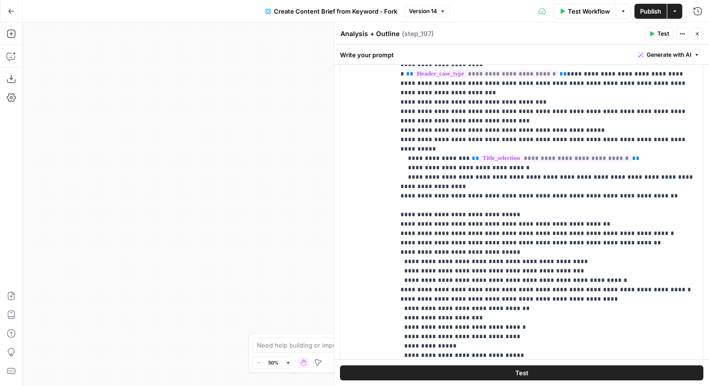
scroll to position [1354, 0]
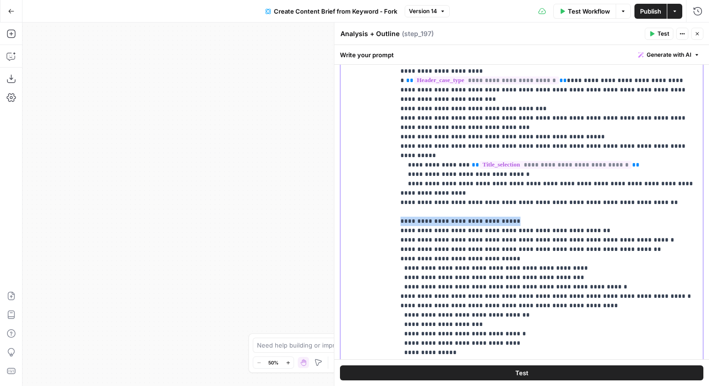
drag, startPoint x: 522, startPoint y: 109, endPoint x: 393, endPoint y: 109, distance: 128.0
click at [393, 109] on div "**********" at bounding box center [521, 202] width 363 height 404
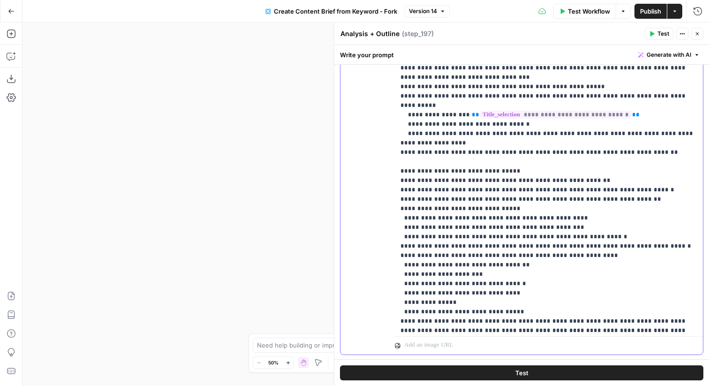
scroll to position [319, 0]
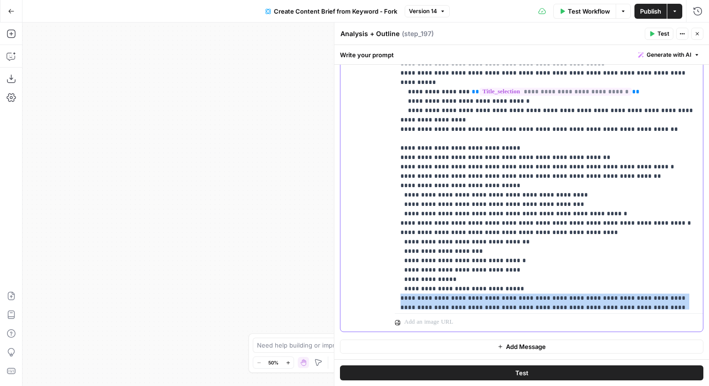
drag, startPoint x: 666, startPoint y: 205, endPoint x: 388, endPoint y: 187, distance: 277.8
click at [388, 187] on div "**********" at bounding box center [521, 129] width 363 height 404
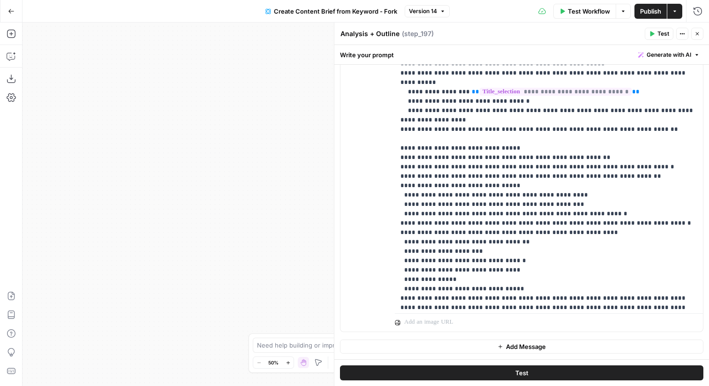
click at [697, 37] on button "Close" at bounding box center [697, 34] width 12 height 12
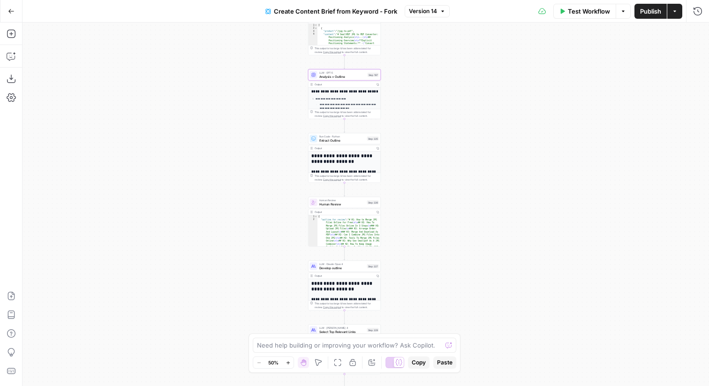
drag, startPoint x: 585, startPoint y: 136, endPoint x: 456, endPoint y: 83, distance: 139.4
click at [456, 83] on div "Workflow Set Inputs Inputs Google Search Perform Google Search Step 51 Output C…" at bounding box center [366, 204] width 687 height 363
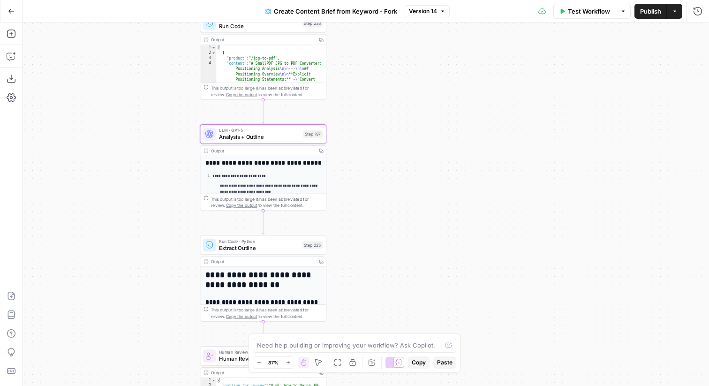
drag, startPoint x: 347, startPoint y: 76, endPoint x: 356, endPoint y: 180, distance: 104.5
click at [356, 180] on div "Workflow Set Inputs Inputs Google Search Perform Google Search Step 51 Output C…" at bounding box center [366, 204] width 687 height 363
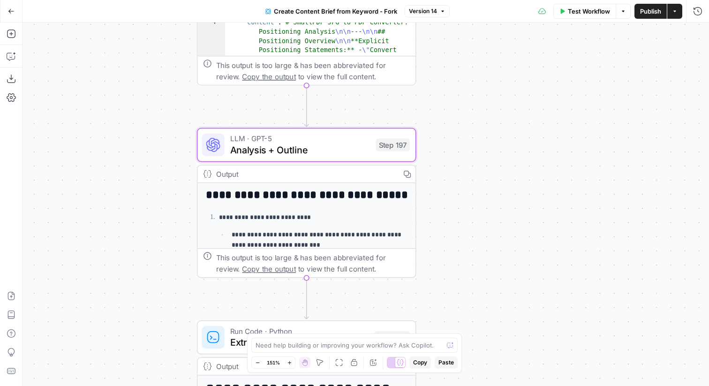
drag, startPoint x: 356, startPoint y: 180, endPoint x: 451, endPoint y: 138, distance: 104.4
click at [451, 138] on div "Workflow Set Inputs Inputs Google Search Perform Google Search Step 51 Output C…" at bounding box center [366, 204] width 687 height 363
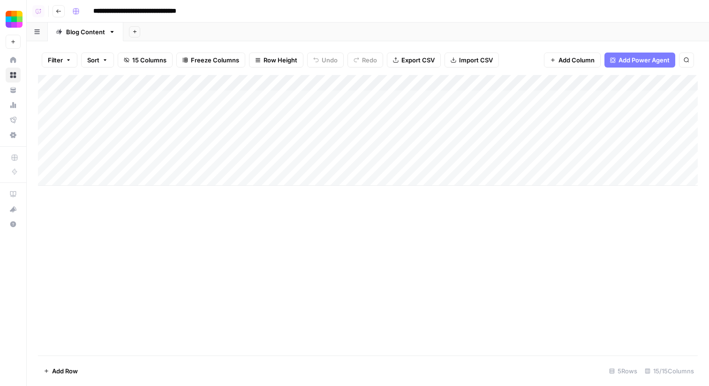
click at [213, 133] on div "Add Column" at bounding box center [368, 130] width 660 height 111
click at [190, 131] on div "Add Column" at bounding box center [368, 130] width 660 height 111
click at [211, 242] on div "Add Column" at bounding box center [368, 215] width 660 height 280
click at [292, 81] on div "Add Column" at bounding box center [368, 130] width 660 height 111
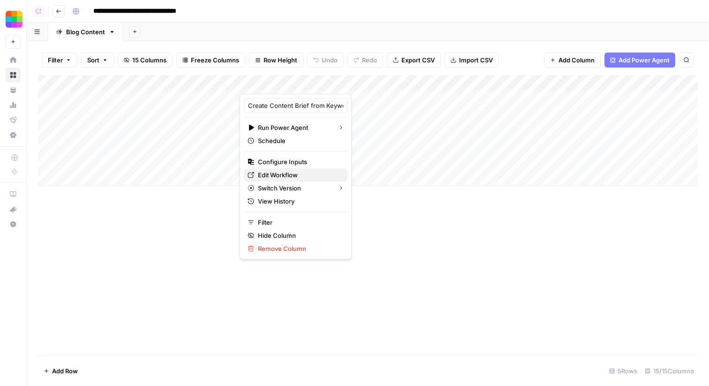
click at [257, 173] on div "Edit Workflow" at bounding box center [296, 174] width 96 height 9
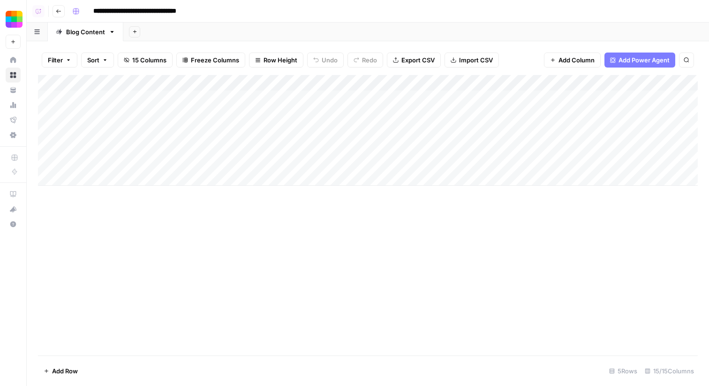
click at [206, 99] on div "Add Column" at bounding box center [368, 130] width 660 height 111
click at [205, 235] on div "Add Column" at bounding box center [368, 215] width 660 height 280
click at [225, 213] on div "Add Column" at bounding box center [368, 215] width 660 height 280
click at [229, 259] on div "Add Column" at bounding box center [368, 215] width 660 height 280
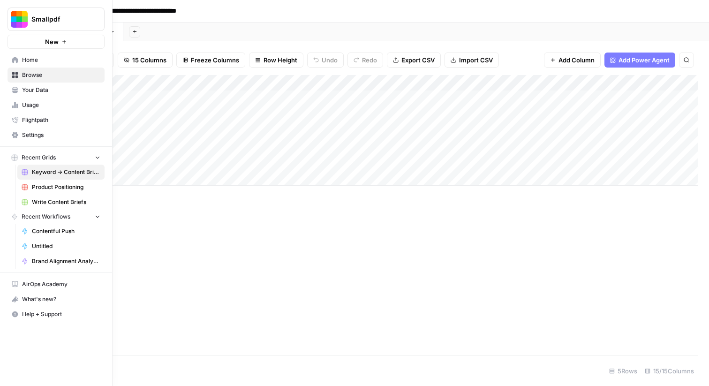
click at [25, 89] on span "Your Data" at bounding box center [61, 90] width 78 height 8
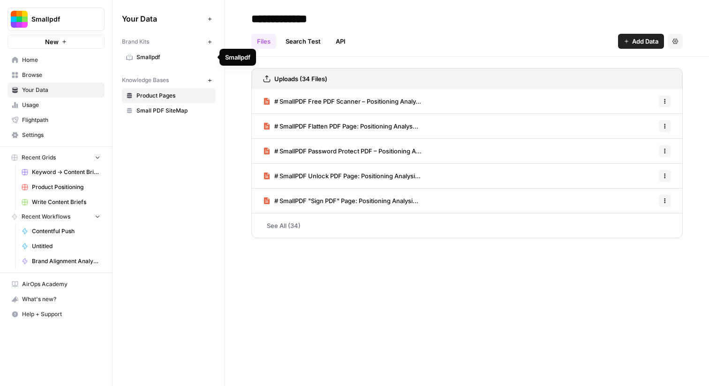
click at [159, 61] on span "Smallpdf" at bounding box center [173, 57] width 75 height 8
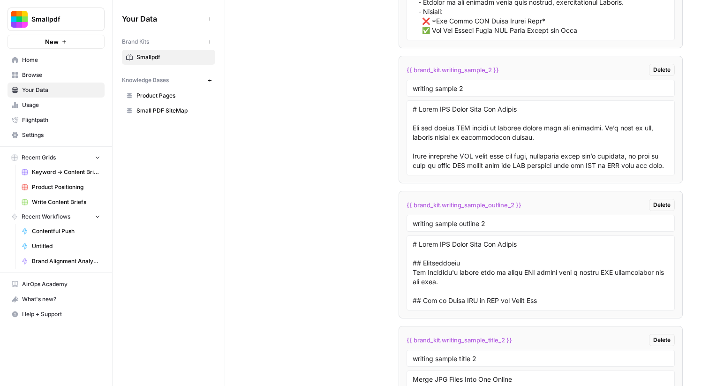
scroll to position [2109, 0]
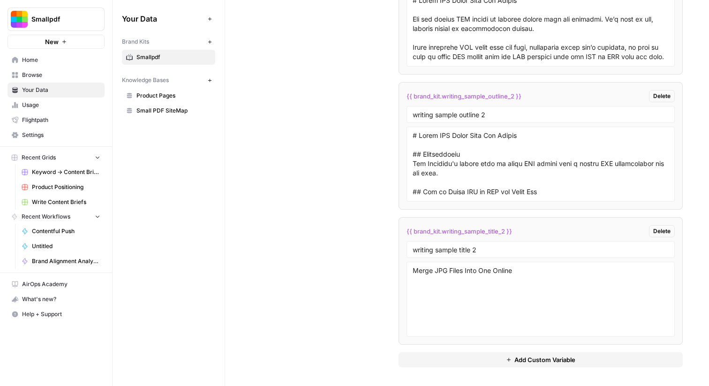
click at [426, 361] on button "Add Custom Variable" at bounding box center [541, 359] width 284 height 15
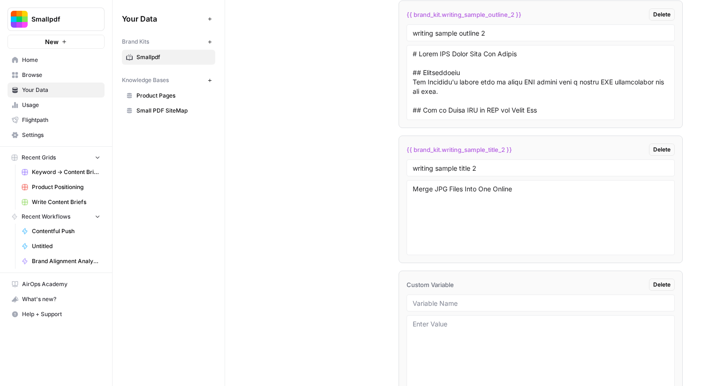
scroll to position [2244, 0]
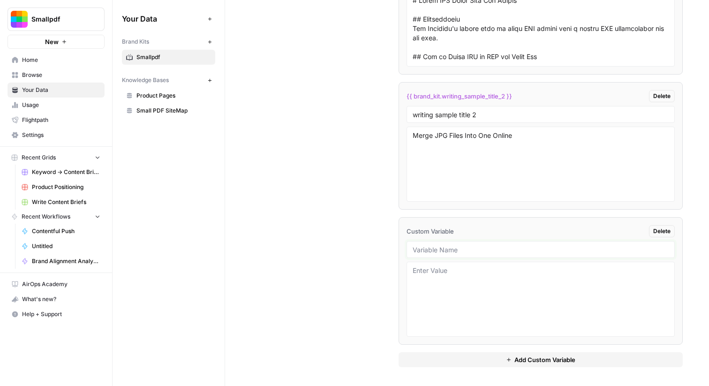
click at [466, 251] on input "text" at bounding box center [541, 249] width 256 height 8
type input "Product Guidelines"
click at [484, 289] on textarea at bounding box center [541, 299] width 256 height 67
type textarea "- ..."
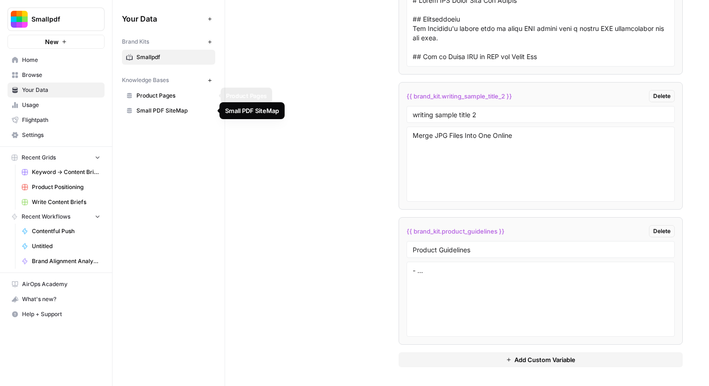
click at [177, 102] on link "Product Pages" at bounding box center [168, 95] width 93 height 15
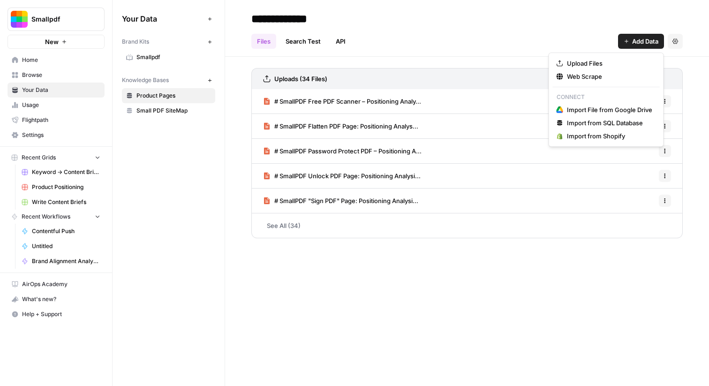
click at [636, 45] on span "Add Data" at bounding box center [645, 41] width 26 height 9
click at [588, 66] on span "Upload Files" at bounding box center [609, 63] width 85 height 9
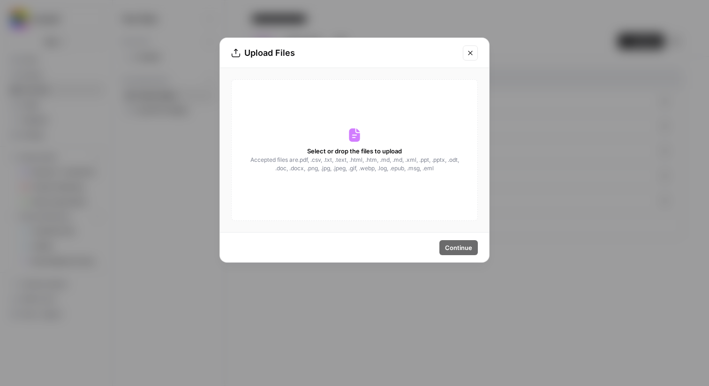
click at [350, 139] on icon at bounding box center [354, 136] width 11 height 14
click at [474, 54] on button "Close modal" at bounding box center [470, 52] width 15 height 15
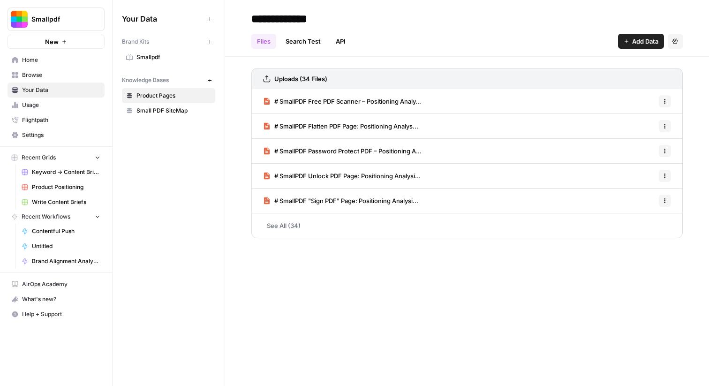
click at [167, 53] on span "Smallpdf" at bounding box center [173, 57] width 75 height 8
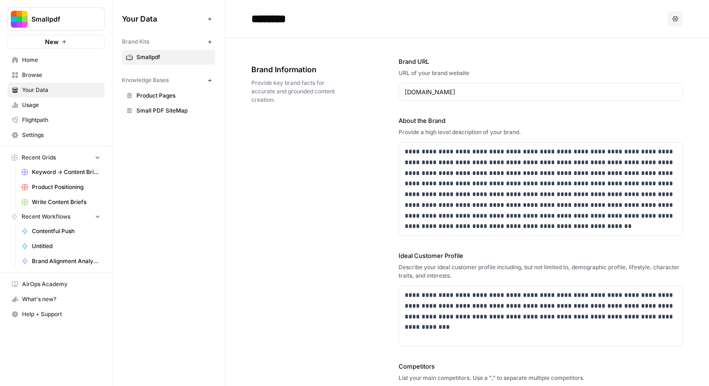
click at [460, 33] on header "******** Options" at bounding box center [467, 19] width 484 height 38
click at [197, 95] on span "Product Pages" at bounding box center [173, 95] width 75 height 8
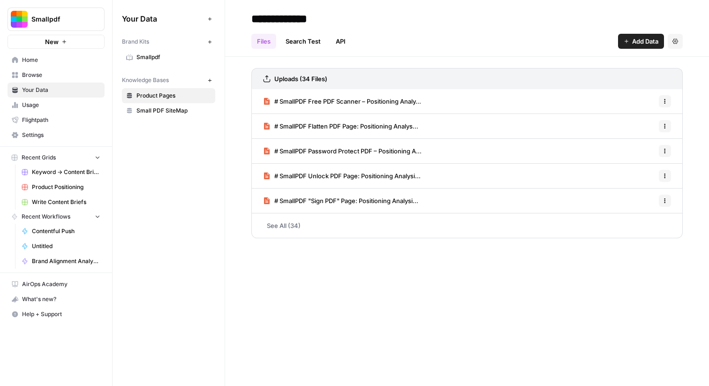
click at [152, 53] on span "Smallpdf" at bounding box center [173, 57] width 75 height 8
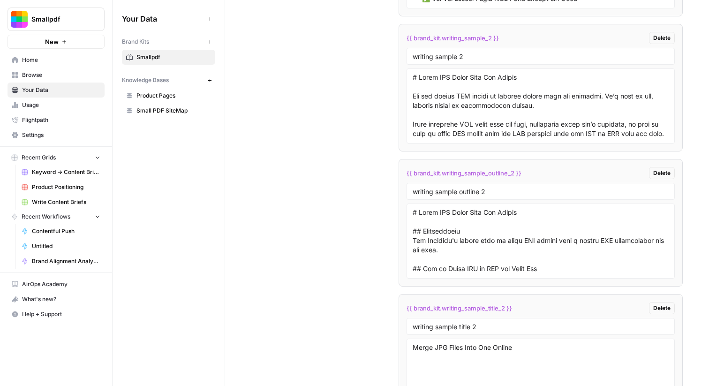
scroll to position [2244, 0]
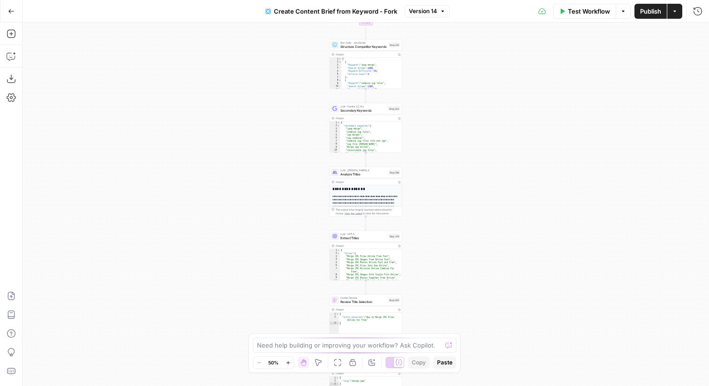
drag, startPoint x: 485, startPoint y: 124, endPoint x: 449, endPoint y: 337, distance: 215.9
click at [449, 337] on body "Smallpdf New Home Browse Your Data Usage Flightpath Settings Recent Grids Keywo…" at bounding box center [354, 193] width 709 height 386
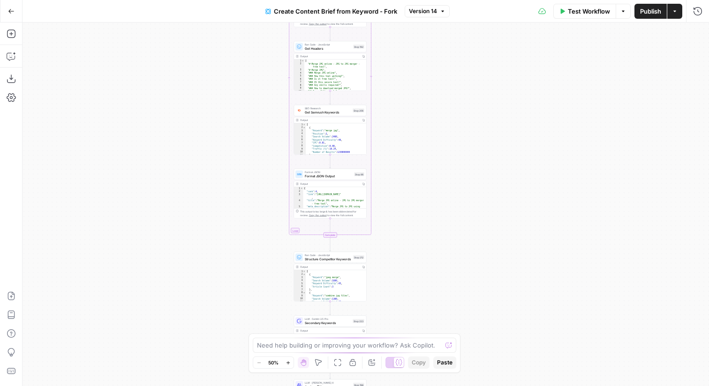
drag, startPoint x: 412, startPoint y: 86, endPoint x: 412, endPoint y: 287, distance: 200.3
click at [412, 287] on div "Workflow Set Inputs Inputs Google Search Perform Google Search Step 51 Output C…" at bounding box center [366, 204] width 687 height 363
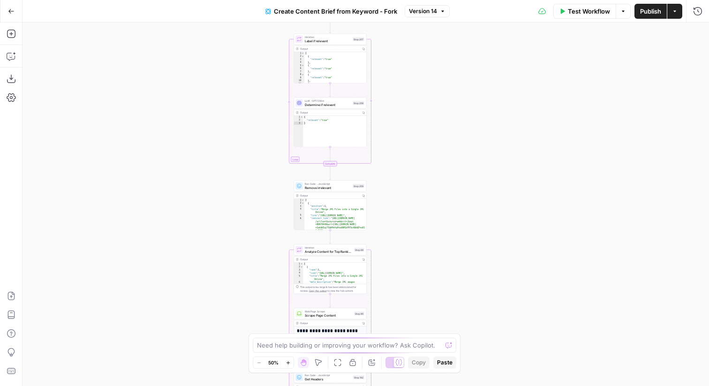
drag, startPoint x: 400, startPoint y: 97, endPoint x: 400, endPoint y: 237, distance: 140.7
click at [400, 237] on div "Workflow Set Inputs Inputs Google Search Perform Google Search Step 51 Output C…" at bounding box center [366, 204] width 687 height 363
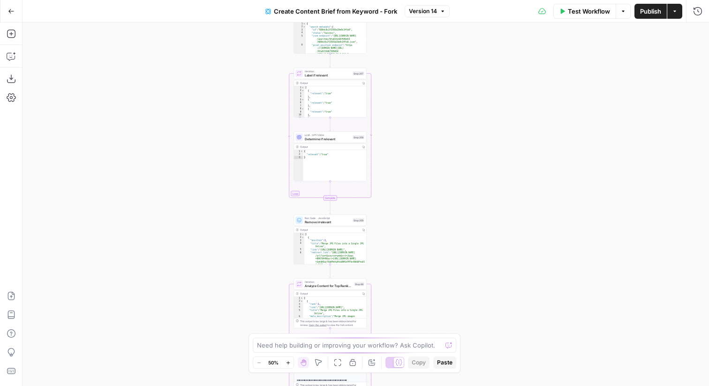
drag, startPoint x: 398, startPoint y: 146, endPoint x: 398, endPoint y: 208, distance: 61.4
click at [398, 202] on div "Workflow Set Inputs Inputs Google Search Perform Google Search Step 51 Output C…" at bounding box center [366, 204] width 687 height 363
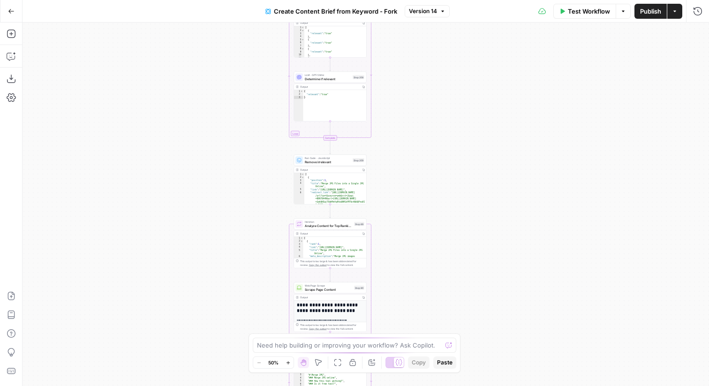
drag, startPoint x: 430, startPoint y: 211, endPoint x: 430, endPoint y: 34, distance: 176.8
click at [430, 34] on div "Workflow Set Inputs Inputs Google Search Perform Google Search Step 51 Output C…" at bounding box center [366, 204] width 687 height 363
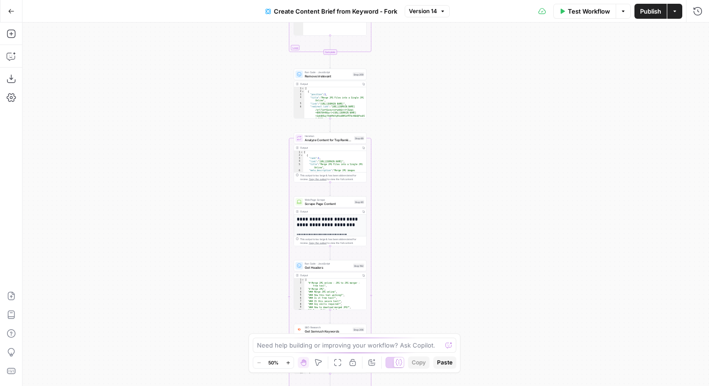
drag, startPoint x: 410, startPoint y: 179, endPoint x: 410, endPoint y: 25, distance: 154.3
click at [410, 25] on div "Workflow Set Inputs Inputs Google Search Perform Google Search Step 51 Output C…" at bounding box center [366, 204] width 687 height 363
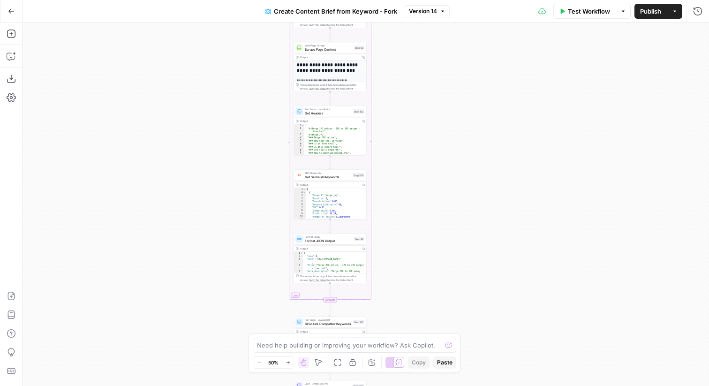
drag, startPoint x: 386, startPoint y: 259, endPoint x: 386, endPoint y: 59, distance: 200.7
click at [386, 59] on div "Workflow Set Inputs Inputs Google Search Perform Google Search Step 51 Output C…" at bounding box center [366, 204] width 687 height 363
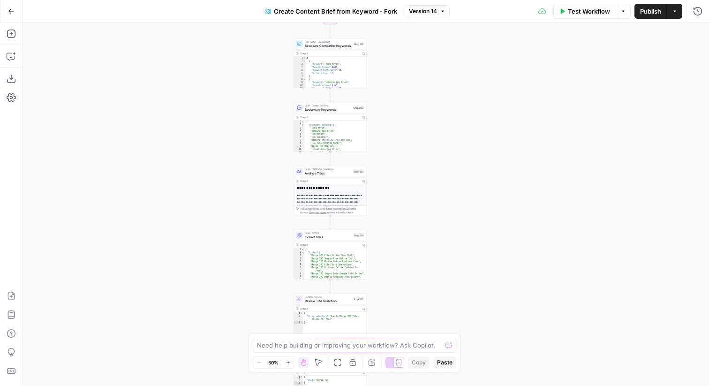
drag, startPoint x: 401, startPoint y: 174, endPoint x: 401, endPoint y: 97, distance: 77.4
click at [401, 97] on div "Workflow Set Inputs Inputs Google Search Perform Google Search Step 51 Output C…" at bounding box center [366, 204] width 687 height 363
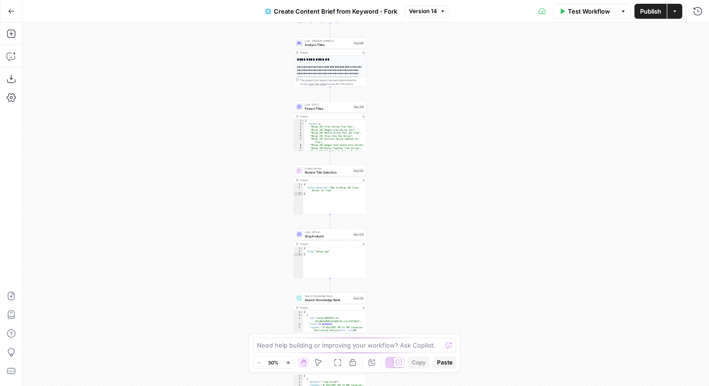
drag, startPoint x: 371, startPoint y: 175, endPoint x: 371, endPoint y: 47, distance: 128.5
click at [371, 47] on div "Workflow Set Inputs Inputs Google Search Perform Google Search Step 51 Output C…" at bounding box center [366, 204] width 687 height 363
drag, startPoint x: 389, startPoint y: 90, endPoint x: 389, endPoint y: 121, distance: 31.0
click at [389, 121] on div "Workflow Set Inputs Inputs Google Search Perform Google Search Step 51 Output C…" at bounding box center [366, 204] width 687 height 363
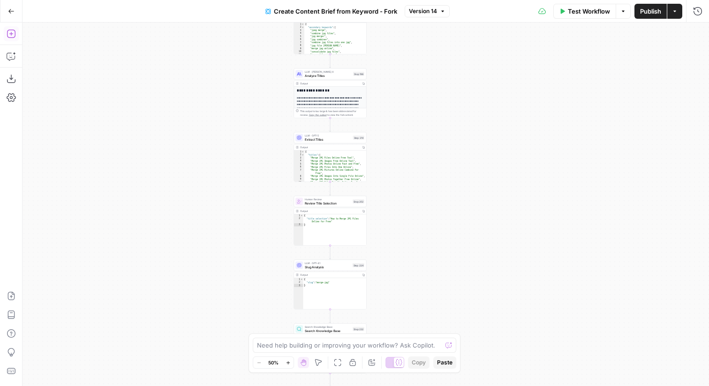
click at [8, 34] on icon "button" at bounding box center [11, 33] width 9 height 9
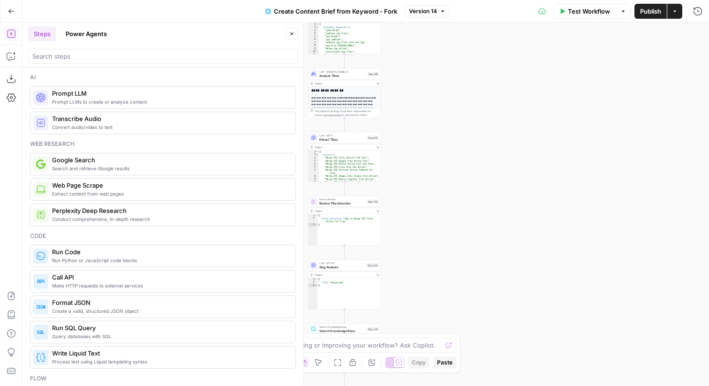
drag, startPoint x: 424, startPoint y: 128, endPoint x: 482, endPoint y: 139, distance: 59.2
click at [482, 139] on div "Workflow Set Inputs Inputs Google Search Perform Google Search Step 51 Output C…" at bounding box center [366, 204] width 687 height 363
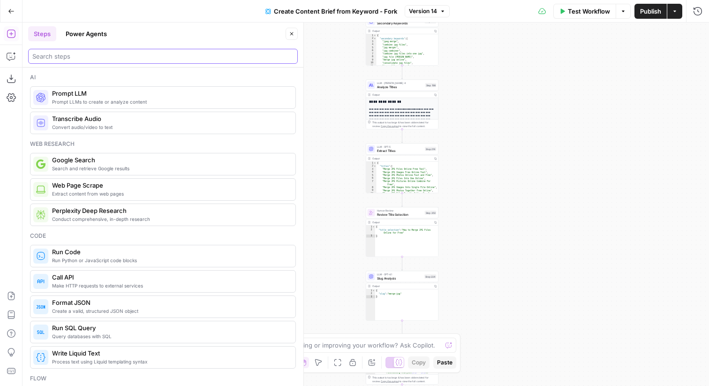
click at [126, 56] on input "search" at bounding box center [162, 56] width 261 height 9
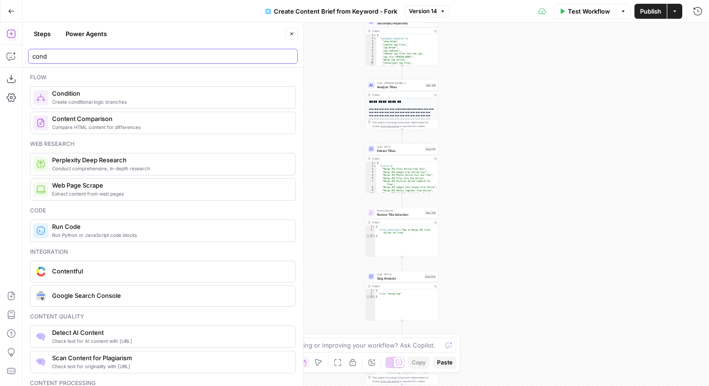
type input "cond"
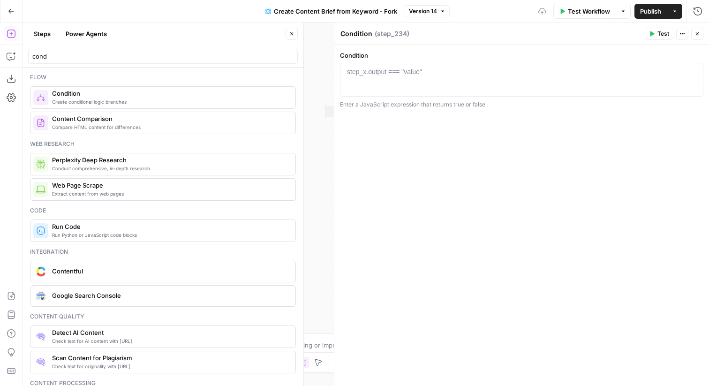
click at [294, 34] on span "Close" at bounding box center [294, 34] width 0 height 0
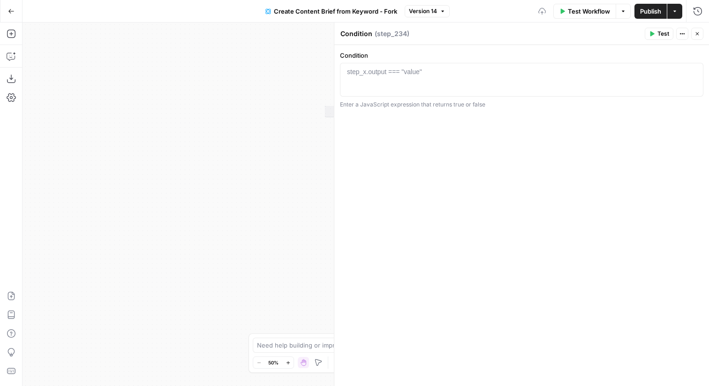
drag, startPoint x: 319, startPoint y: 169, endPoint x: 99, endPoint y: 188, distance: 220.3
click at [99, 188] on div "true false Workflow Set Inputs Inputs Google Search Perform Google Search Step …" at bounding box center [366, 204] width 687 height 363
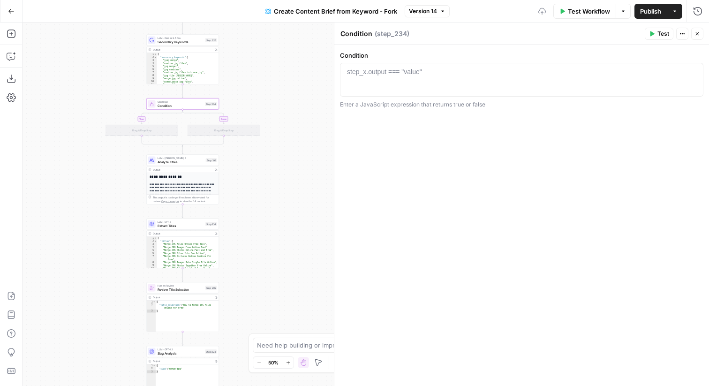
click at [471, 71] on div at bounding box center [521, 88] width 355 height 42
type textarea "*"
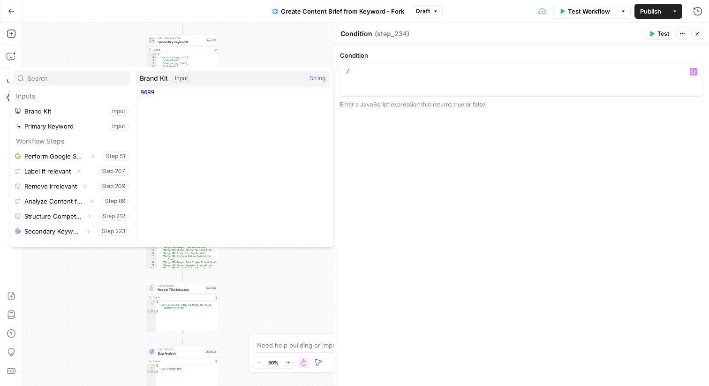
click at [402, 133] on div "Condition * 1 / XXXXXXXXXXXXXXXXXXXXXXXXXXXXXXXXXXXXXXXXXXXXXXXXXXXXXXXXXXXXXXX…" at bounding box center [521, 215] width 375 height 341
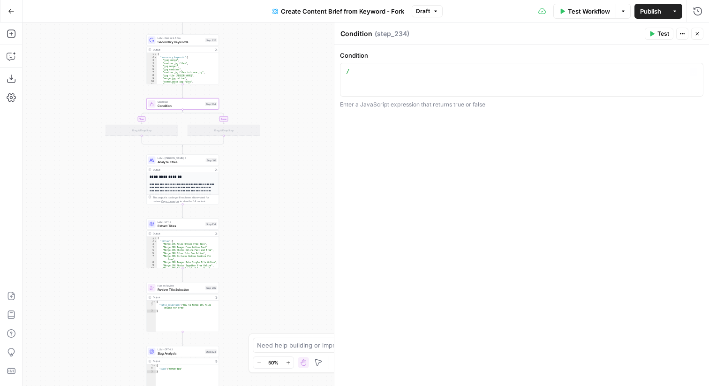
click at [386, 75] on div "/" at bounding box center [521, 88] width 355 height 42
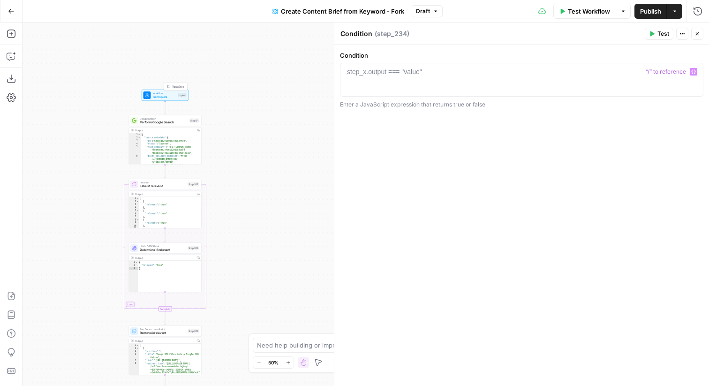
click at [171, 95] on span "Set Inputs" at bounding box center [164, 97] width 23 height 5
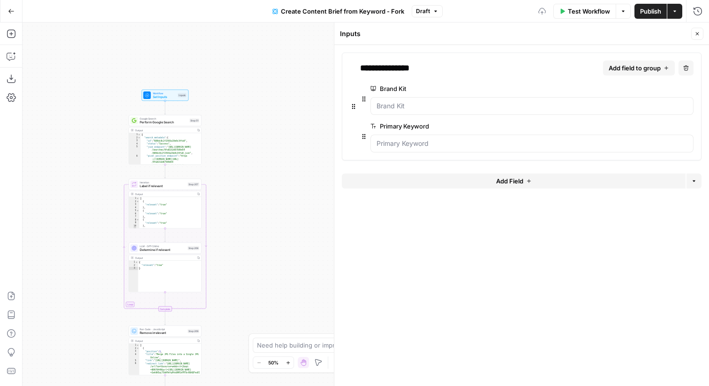
click at [505, 174] on button "Add Field" at bounding box center [514, 181] width 344 height 15
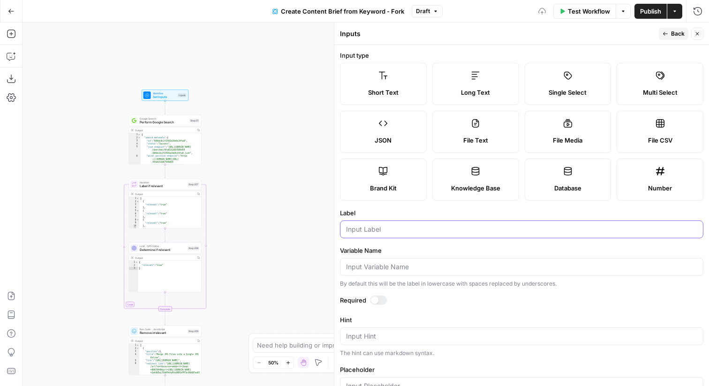
click at [383, 230] on input "Label" at bounding box center [521, 229] width 351 height 9
type input "Content Type"
click at [563, 70] on label "Single Select" at bounding box center [568, 84] width 87 height 42
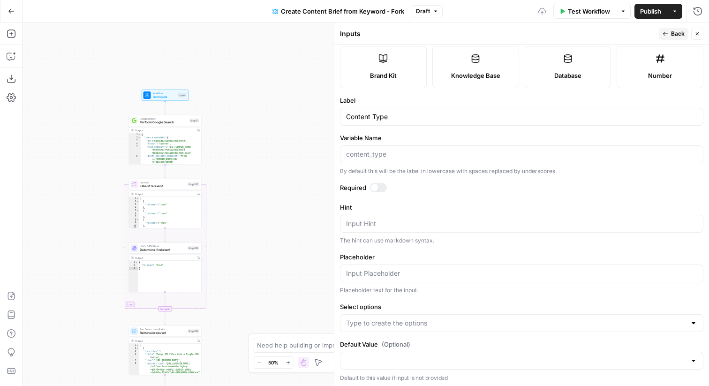
scroll to position [114, 0]
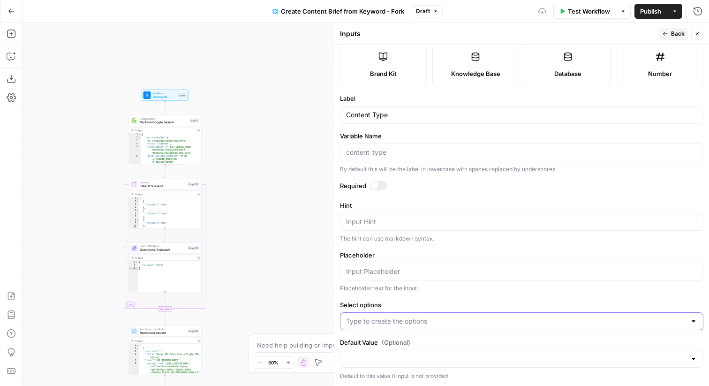
click at [388, 322] on input "Select options" at bounding box center [516, 321] width 340 height 9
type input "Blog"
type input "Tools"
type input "Help"
click at [677, 33] on span "Back" at bounding box center [678, 34] width 14 height 8
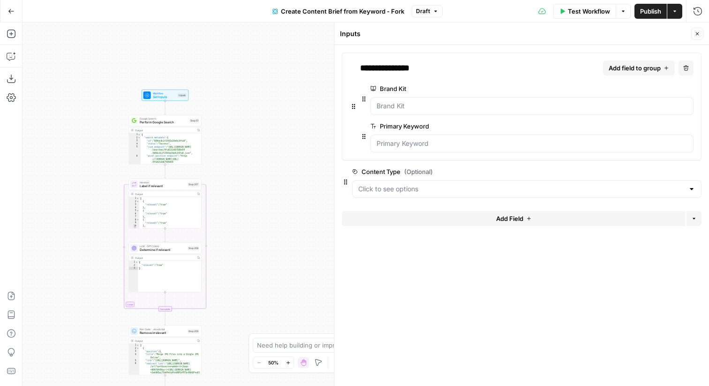
click at [699, 36] on icon "button" at bounding box center [698, 34] width 6 height 6
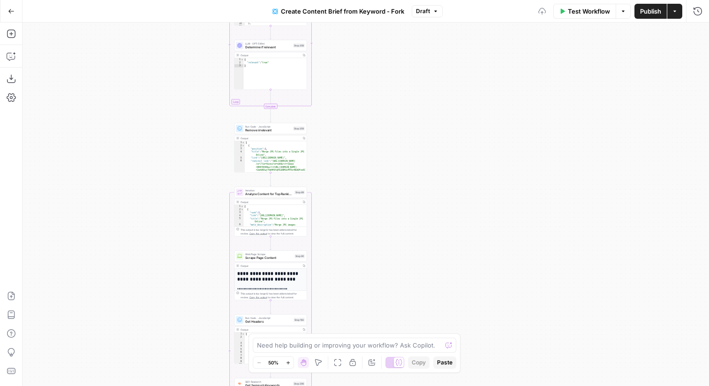
drag, startPoint x: 328, startPoint y: 215, endPoint x: 443, endPoint y: -36, distance: 276.0
click at [443, 0] on html "Smallpdf New Home Browse Your Data Usage Flightpath Settings Recent Grids Keywo…" at bounding box center [354, 193] width 709 height 386
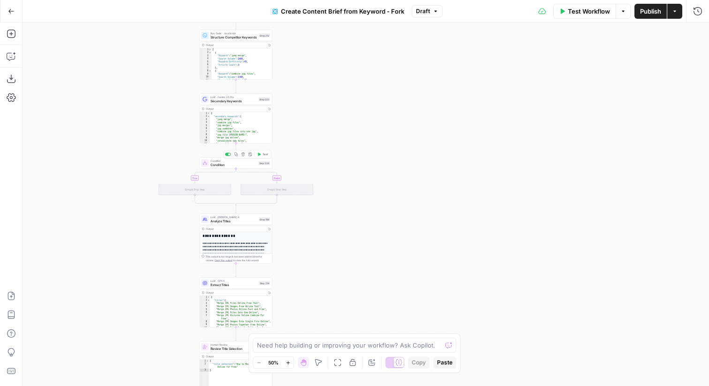
click at [216, 163] on span "Condition" at bounding box center [234, 164] width 46 height 5
drag, startPoint x: 320, startPoint y: 159, endPoint x: 280, endPoint y: 159, distance: 40.3
click at [280, 159] on div "true false Workflow Set Inputs Inputs Google Search Perform Google Search Step …" at bounding box center [366, 204] width 687 height 363
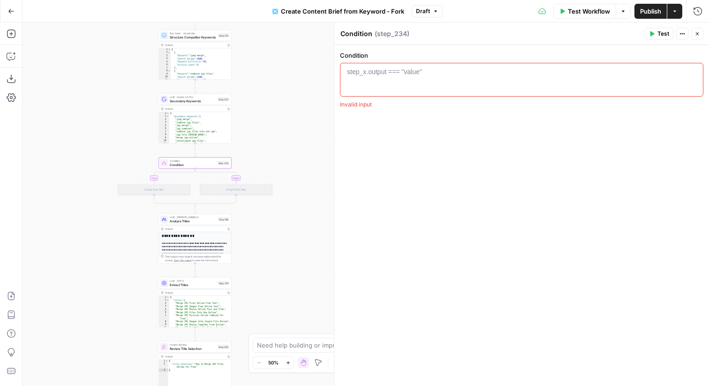
click at [427, 76] on div at bounding box center [521, 88] width 355 height 42
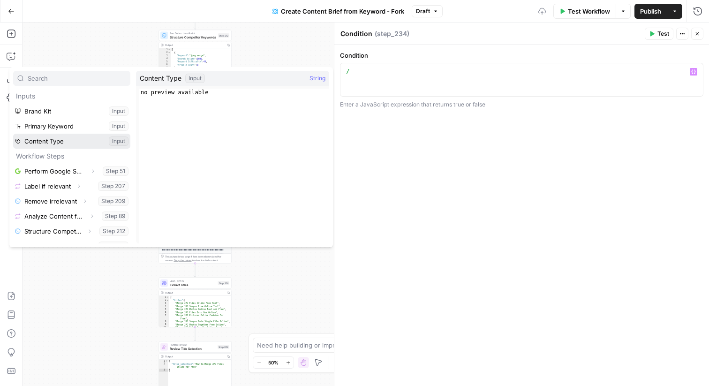
click at [68, 141] on button "Select variable Content Type" at bounding box center [71, 141] width 117 height 15
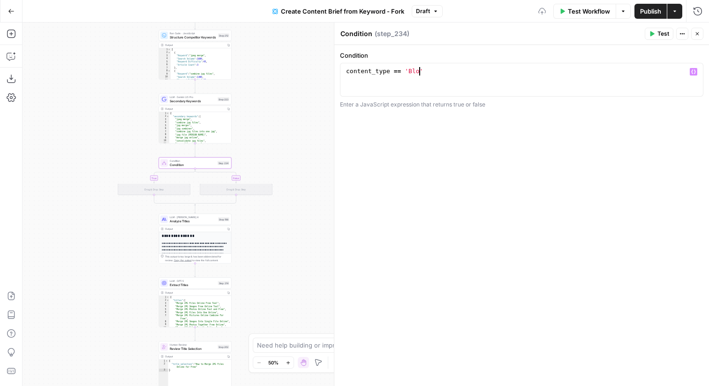
scroll to position [0, 6]
type textarea "**********"
click at [486, 180] on div "**********" at bounding box center [521, 215] width 375 height 341
click at [695, 32] on icon "button" at bounding box center [698, 34] width 6 height 6
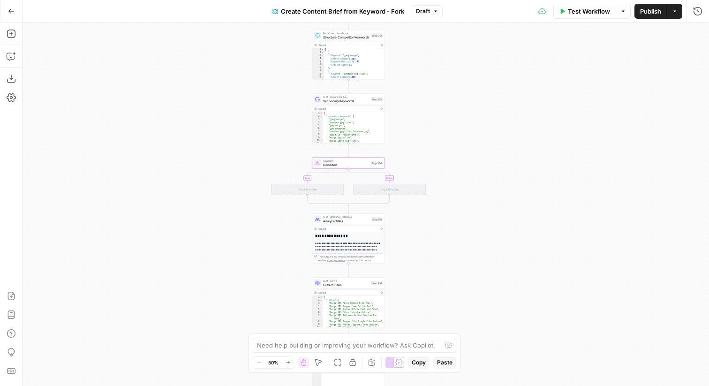
drag, startPoint x: 363, startPoint y: 212, endPoint x: 507, endPoint y: 213, distance: 144.0
click at [507, 213] on div "true false Workflow Set Inputs Inputs Google Search Perform Google Search Step …" at bounding box center [366, 204] width 687 height 363
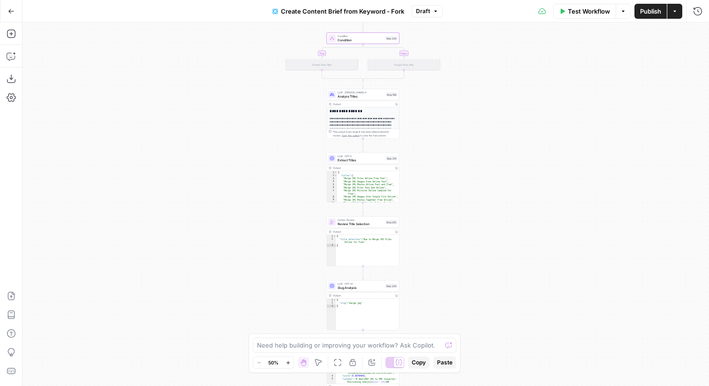
drag, startPoint x: 461, startPoint y: 209, endPoint x: 463, endPoint y: 165, distance: 43.7
click at [463, 165] on div "true false Workflow Set Inputs Inputs Google Search Perform Google Search Step …" at bounding box center [366, 204] width 687 height 363
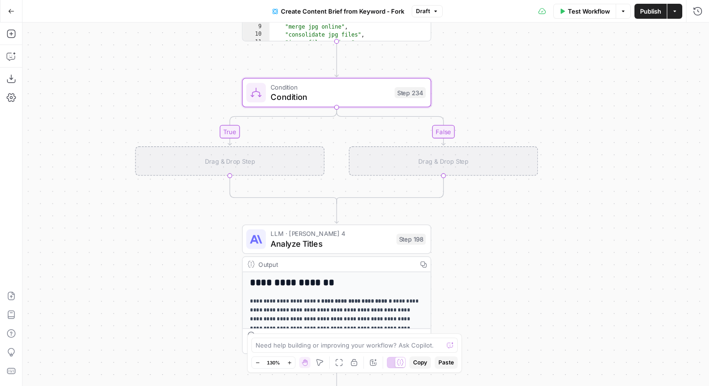
drag, startPoint x: 407, startPoint y: 143, endPoint x: 542, endPoint y: 339, distance: 237.7
click at [542, 339] on div "true false Workflow Set Inputs Inputs Google Search Perform Google Search Step …" at bounding box center [366, 204] width 687 height 363
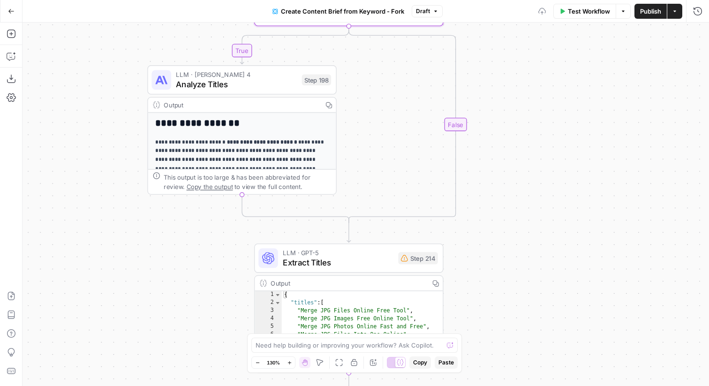
drag, startPoint x: 375, startPoint y: 260, endPoint x: 390, endPoint y: 171, distance: 90.0
click at [390, 171] on div "true false Workflow Set Inputs Inputs Google Search Perform Google Search Step …" at bounding box center [366, 204] width 687 height 363
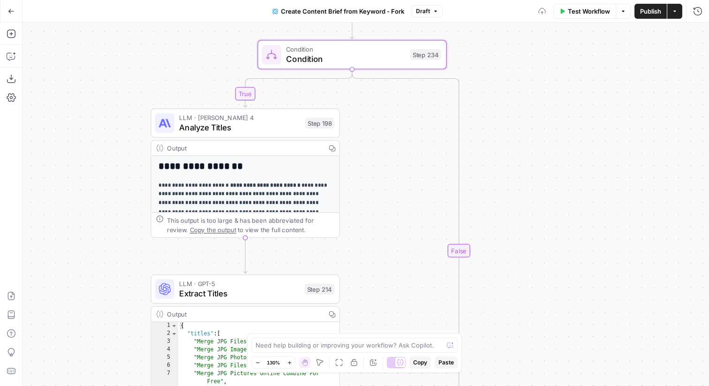
drag, startPoint x: 512, startPoint y: 178, endPoint x: 512, endPoint y: 229, distance: 51.1
click at [512, 229] on div "true false Workflow Set Inputs Inputs Google Search Perform Google Search Step …" at bounding box center [366, 204] width 687 height 363
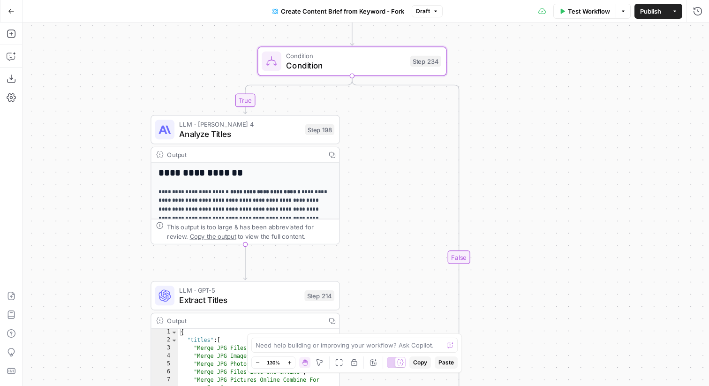
drag, startPoint x: 514, startPoint y: 100, endPoint x: 515, endPoint y: 120, distance: 19.3
click at [515, 120] on div "true false Workflow Set Inputs Inputs Google Search Perform Google Search Step …" at bounding box center [366, 204] width 687 height 363
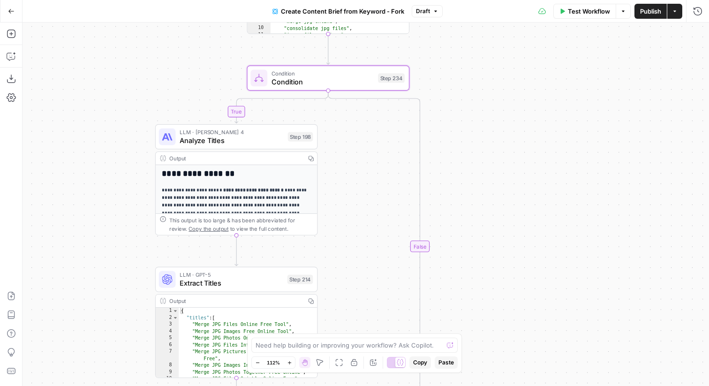
drag, startPoint x: 179, startPoint y: 105, endPoint x: 183, endPoint y: 79, distance: 26.1
click at [183, 79] on div "true false Workflow Set Inputs Inputs Google Search Perform Google Search Step …" at bounding box center [366, 204] width 687 height 363
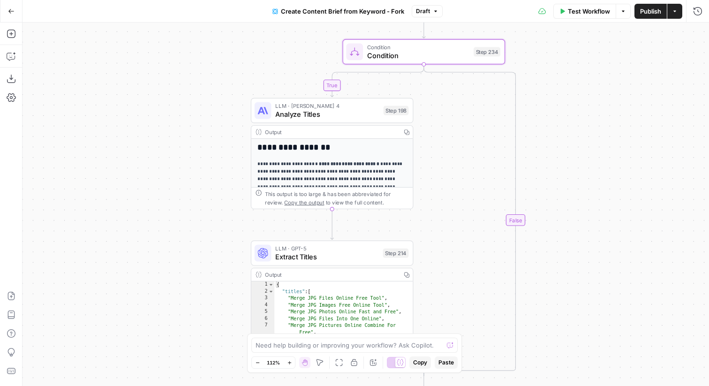
drag, startPoint x: 166, startPoint y: 57, endPoint x: 258, endPoint y: 57, distance: 91.5
click at [258, 57] on div "true false Workflow Set Inputs Inputs Google Search Perform Google Search Step …" at bounding box center [366, 204] width 687 height 363
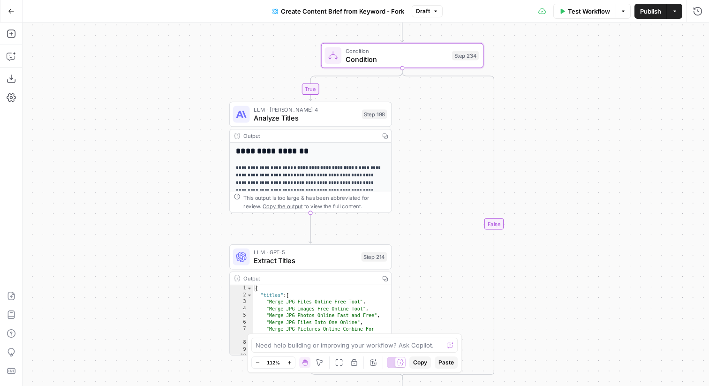
drag, startPoint x: 557, startPoint y: 127, endPoint x: 531, endPoint y: 122, distance: 26.2
click at [531, 122] on div "true false Workflow Set Inputs Inputs Google Search Perform Google Search Step …" at bounding box center [366, 204] width 687 height 363
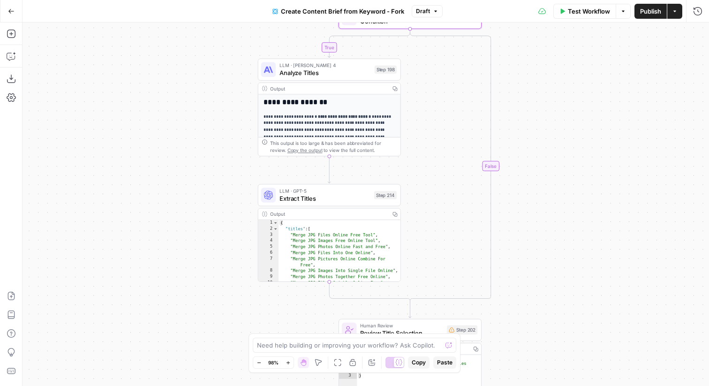
drag, startPoint x: 519, startPoint y: 185, endPoint x: 512, endPoint y: 71, distance: 114.2
click at [512, 71] on div "true false Workflow Set Inputs Inputs Google Search Perform Google Search Step …" at bounding box center [366, 204] width 687 height 363
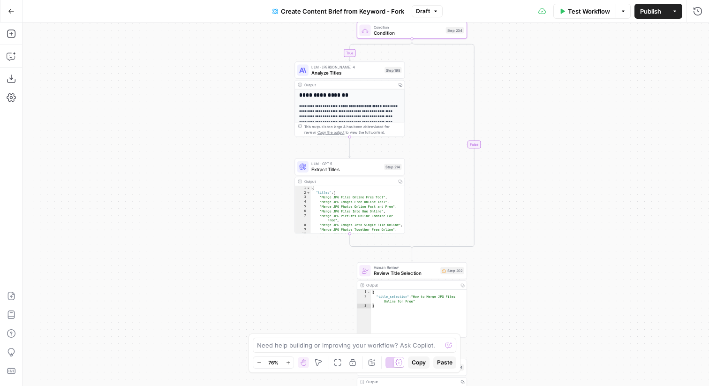
drag, startPoint x: 516, startPoint y: 70, endPoint x: 499, endPoint y: 124, distance: 56.7
click at [499, 124] on div "true false Workflow Set Inputs Inputs Google Search Perform Google Search Step …" at bounding box center [366, 204] width 687 height 363
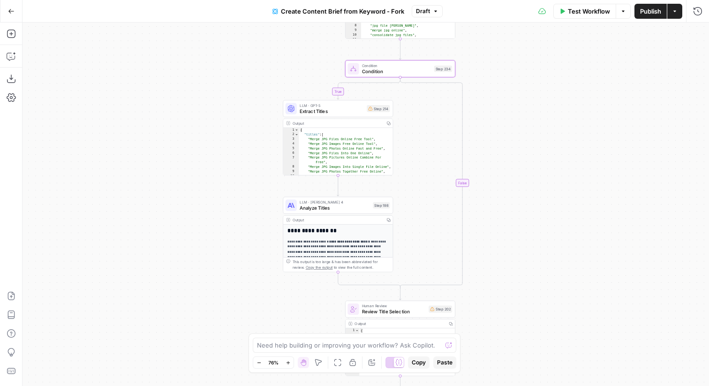
drag, startPoint x: 540, startPoint y: 79, endPoint x: 529, endPoint y: 118, distance: 40.7
click at [529, 118] on div "true false Workflow Set Inputs Inputs Google Search Perform Google Search Step …" at bounding box center [366, 204] width 687 height 363
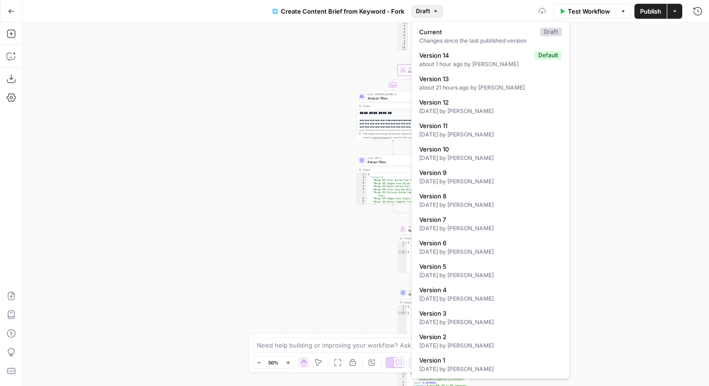
click at [427, 6] on button "Draft" at bounding box center [427, 11] width 31 height 12
click at [440, 61] on div "about 1 hour ago by Andrea McCormick" at bounding box center [490, 64] width 143 height 8
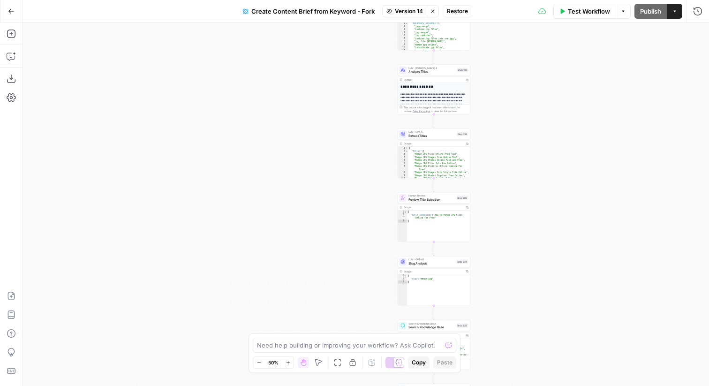
click at [462, 9] on span "Restore" at bounding box center [457, 11] width 21 height 8
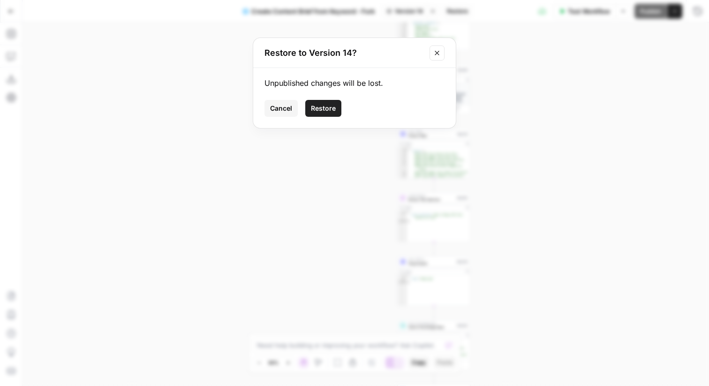
click at [318, 106] on span "Restore" at bounding box center [323, 108] width 25 height 9
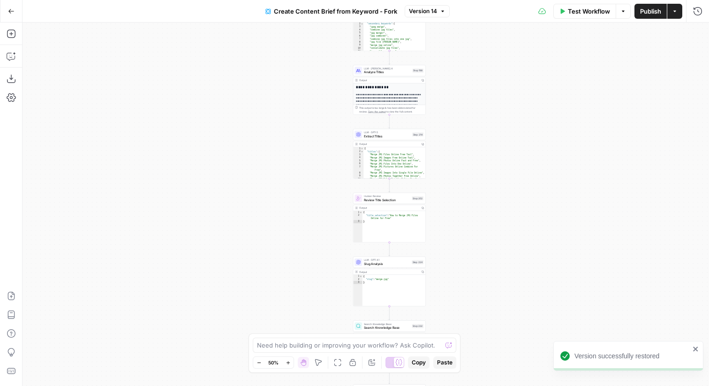
drag, startPoint x: 578, startPoint y: 129, endPoint x: 527, endPoint y: 130, distance: 50.7
click at [527, 130] on div "Workflow Set Inputs Inputs Google Search Perform Google Search Step 51 Output C…" at bounding box center [366, 204] width 687 height 363
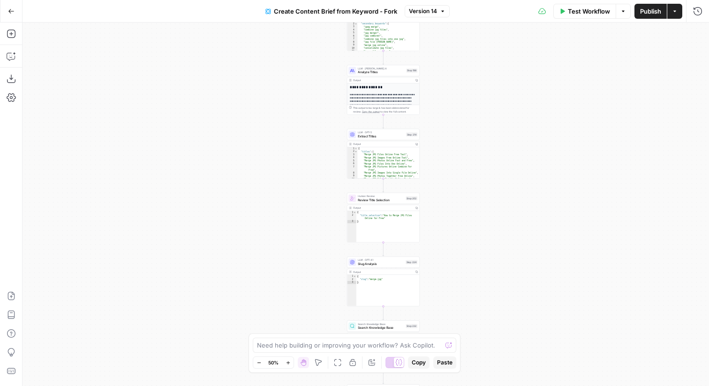
click at [13, 15] on button "Go Back" at bounding box center [11, 11] width 17 height 17
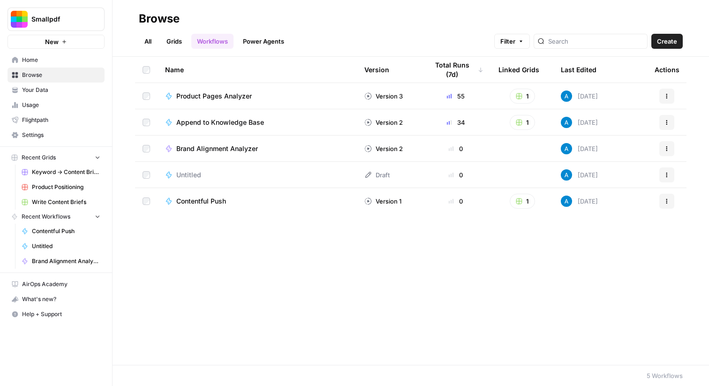
click at [174, 38] on link "Grids" at bounding box center [174, 41] width 27 height 15
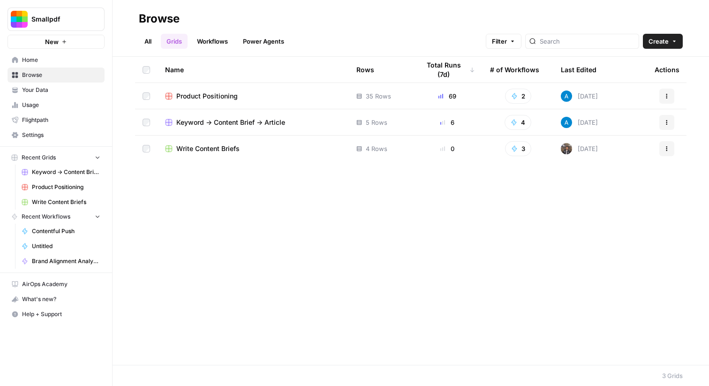
click at [194, 120] on span "Keyword -> Content Brief -> Article" at bounding box center [230, 122] width 109 height 9
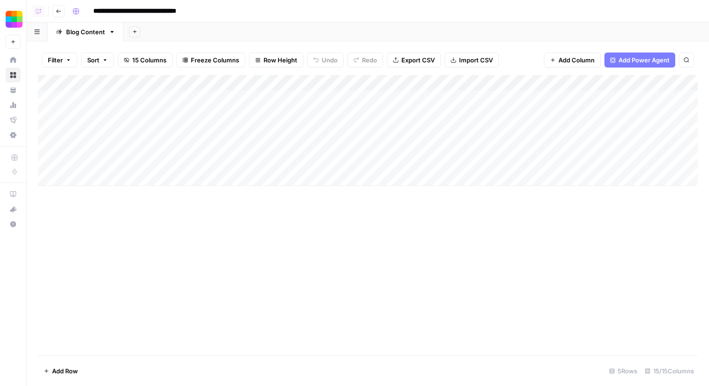
click at [276, 81] on div "Add Column" at bounding box center [368, 130] width 660 height 111
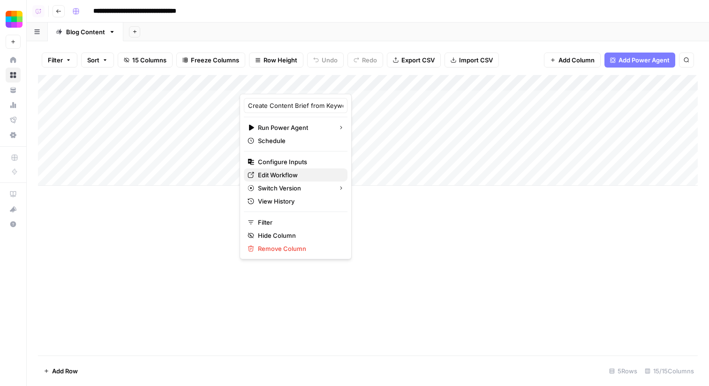
click at [281, 176] on span "Edit Workflow" at bounding box center [299, 174] width 82 height 9
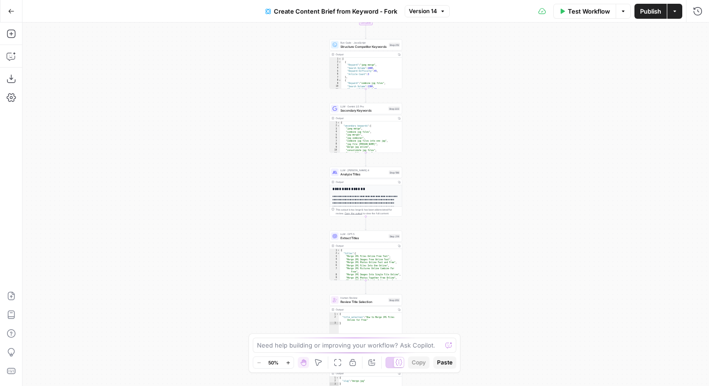
click at [10, 14] on button "Go Back" at bounding box center [11, 11] width 17 height 17
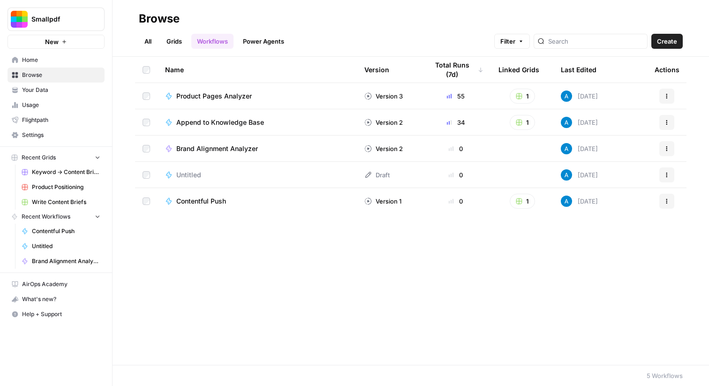
click at [180, 43] on link "Grids" at bounding box center [174, 41] width 27 height 15
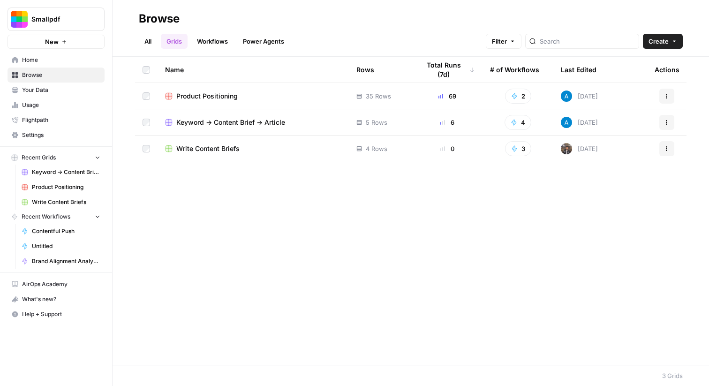
click at [232, 118] on span "Keyword -> Content Brief -> Article" at bounding box center [230, 122] width 109 height 9
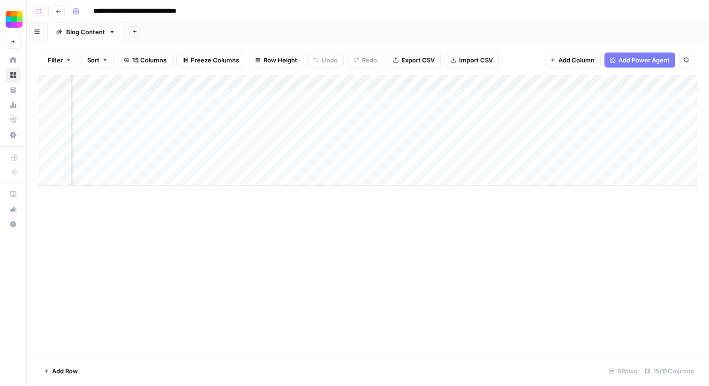
scroll to position [0, 488]
click at [386, 82] on div "Add Column" at bounding box center [368, 130] width 660 height 111
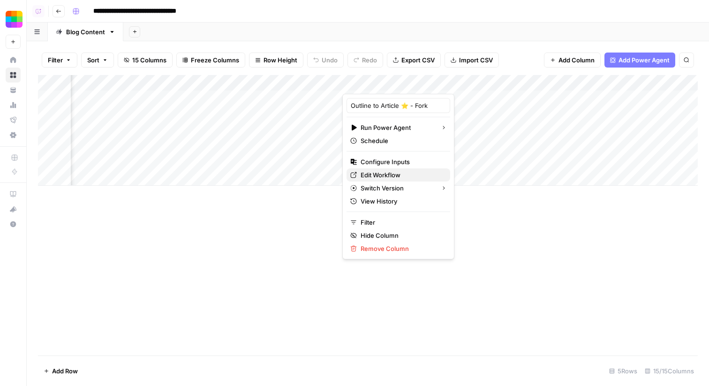
click at [367, 175] on span "Edit Workflow" at bounding box center [402, 174] width 82 height 9
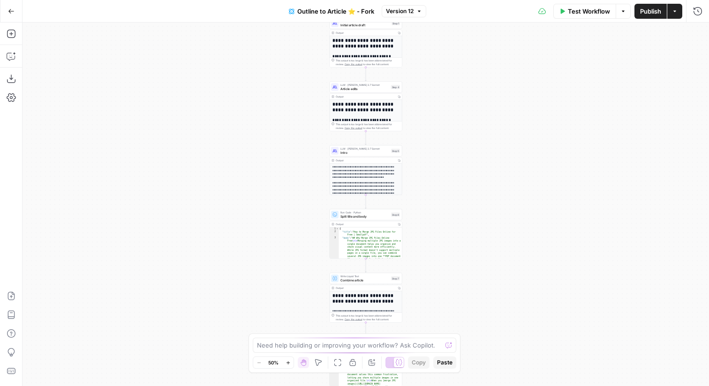
drag, startPoint x: 425, startPoint y: 267, endPoint x: 425, endPoint y: 154, distance: 113.5
click at [425, 154] on div "**********" at bounding box center [366, 204] width 687 height 363
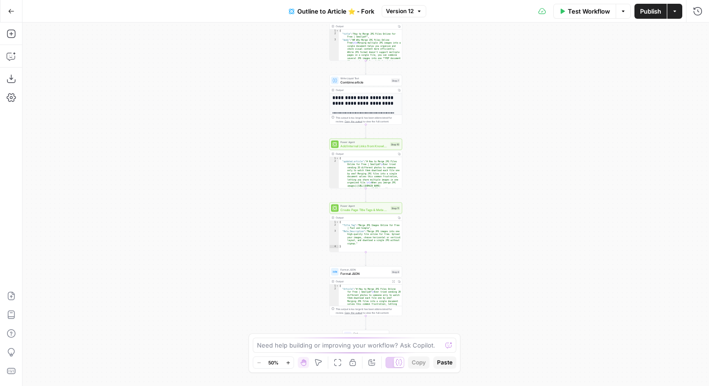
drag, startPoint x: 425, startPoint y: 282, endPoint x: 420, endPoint y: 155, distance: 126.8
click at [420, 155] on div "**********" at bounding box center [366, 204] width 687 height 363
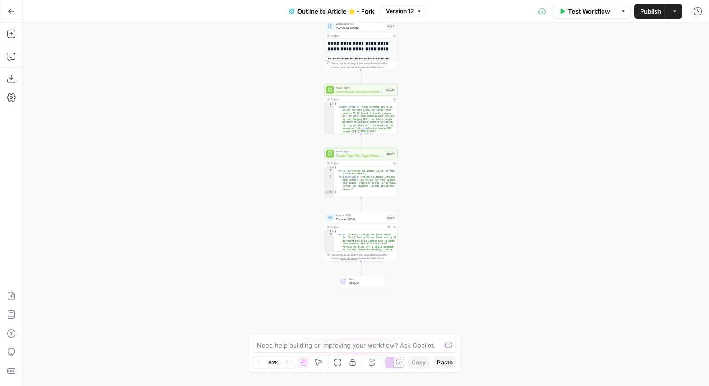
drag, startPoint x: 422, startPoint y: 235, endPoint x: 439, endPoint y: 204, distance: 35.1
click at [440, 205] on div "**********" at bounding box center [366, 204] width 687 height 363
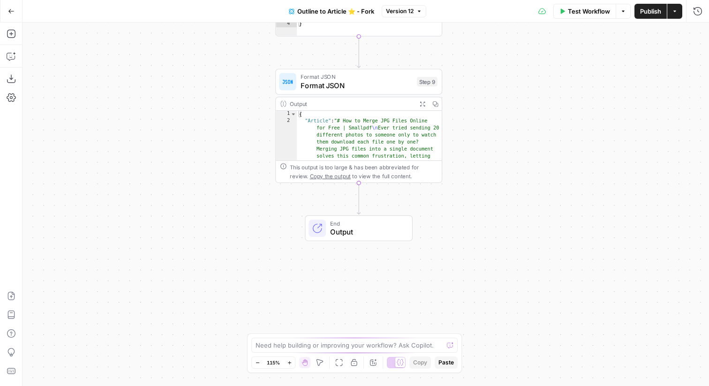
drag, startPoint x: 420, startPoint y: 158, endPoint x: 477, endPoint y: 45, distance: 126.5
click at [477, 45] on div "**********" at bounding box center [366, 204] width 687 height 363
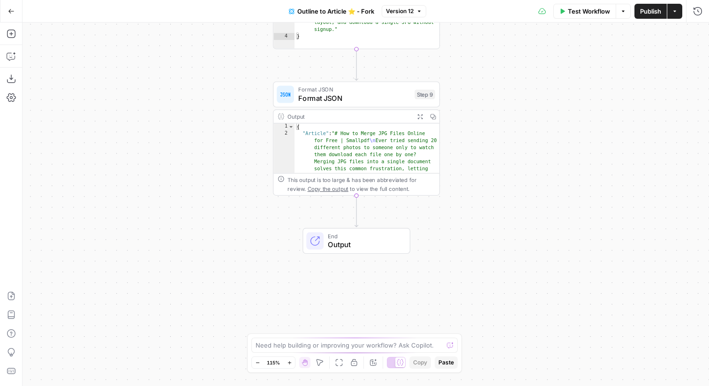
drag, startPoint x: 472, startPoint y: 44, endPoint x: 476, endPoint y: 100, distance: 55.9
click at [476, 100] on div "**********" at bounding box center [366, 204] width 687 height 363
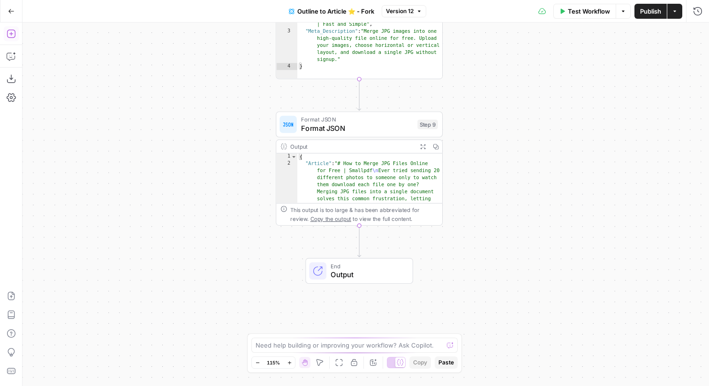
click at [12, 30] on icon "button" at bounding box center [11, 34] width 8 height 8
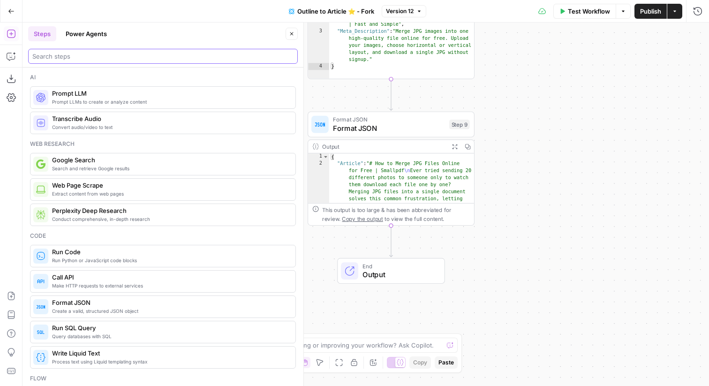
click at [91, 55] on input "search" at bounding box center [162, 56] width 261 height 9
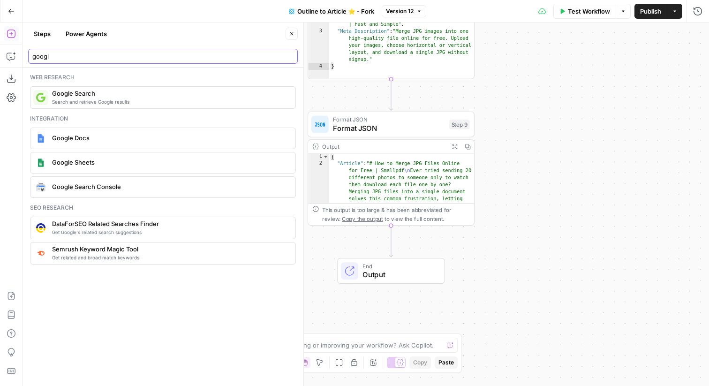
type input "googl"
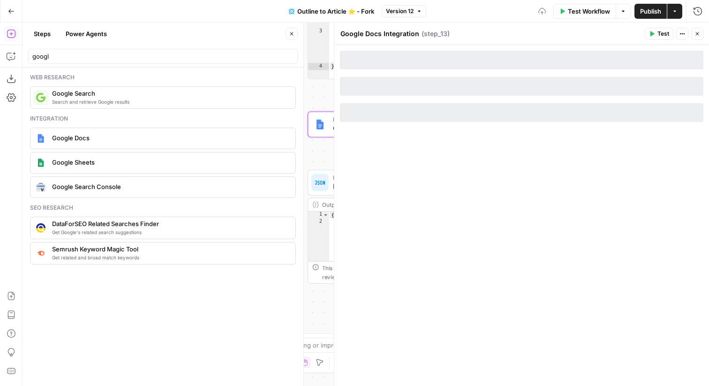
click at [291, 31] on icon "button" at bounding box center [292, 34] width 6 height 6
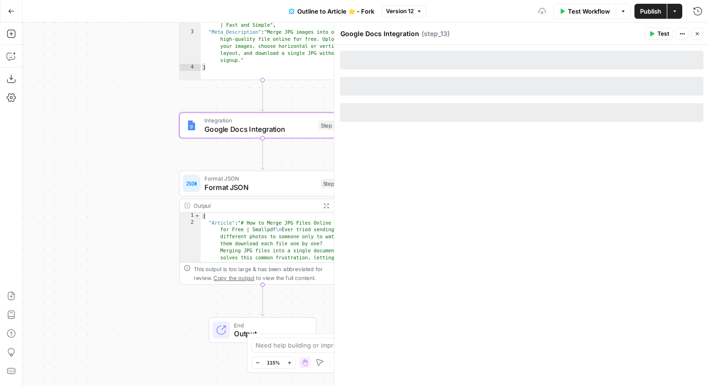
drag, startPoint x: 276, startPoint y: 162, endPoint x: 137, endPoint y: 165, distance: 138.8
click at [137, 165] on div "**********" at bounding box center [366, 204] width 687 height 363
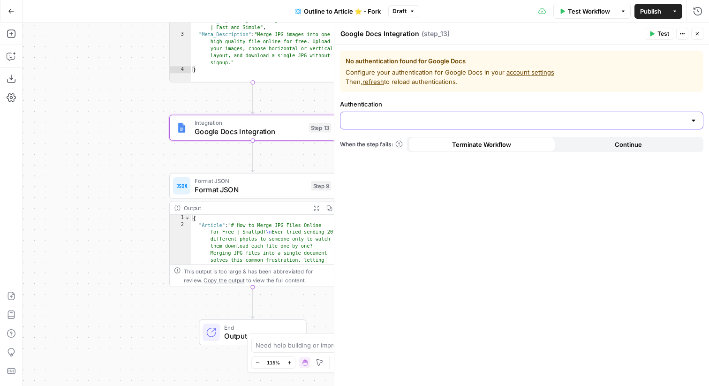
click at [375, 118] on input "Authentication" at bounding box center [516, 120] width 340 height 9
click at [377, 143] on span "﹢ Create New" at bounding box center [520, 143] width 344 height 9
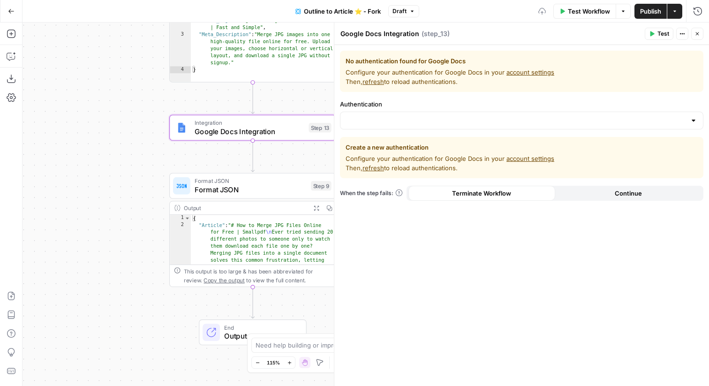
click at [505, 128] on div at bounding box center [521, 121] width 363 height 18
click at [511, 100] on label "Authentication" at bounding box center [521, 103] width 363 height 9
click at [511, 116] on input "Authentication" at bounding box center [516, 120] width 340 height 9
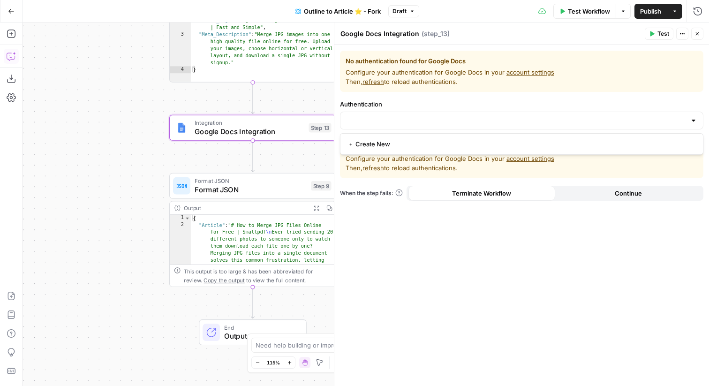
click at [535, 238] on div "No authentication found for Google Docs Configure your authentication for Googl…" at bounding box center [521, 215] width 375 height 341
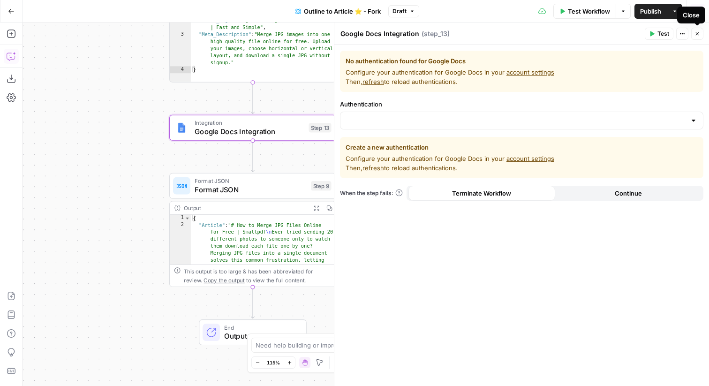
click at [698, 34] on icon "button" at bounding box center [698, 34] width 6 height 6
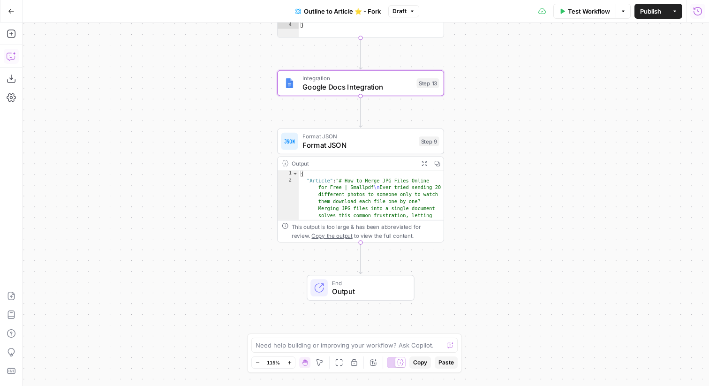
drag, startPoint x: 392, startPoint y: 136, endPoint x: 499, endPoint y: 91, distance: 116.7
click at [499, 91] on div "**********" at bounding box center [366, 204] width 687 height 363
click at [374, 62] on icon "button" at bounding box center [377, 63] width 8 height 8
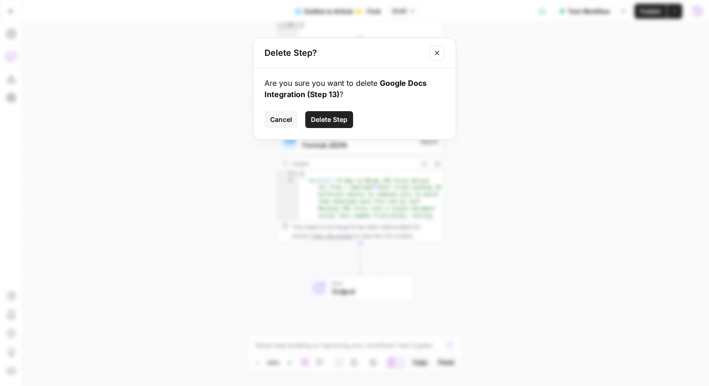
click at [340, 119] on span "Delete Step" at bounding box center [329, 119] width 37 height 9
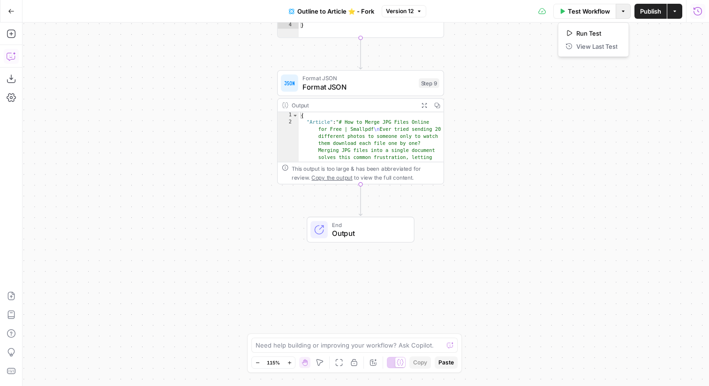
click at [625, 14] on button "Options" at bounding box center [623, 11] width 15 height 15
click at [680, 13] on button "Actions" at bounding box center [674, 11] width 15 height 15
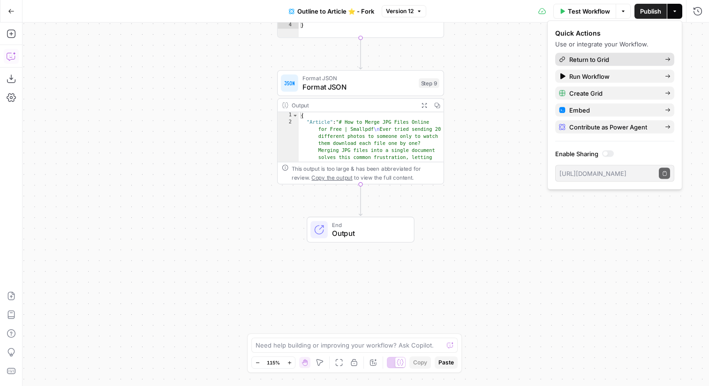
click at [641, 58] on span "Return to Grid" at bounding box center [613, 59] width 88 height 9
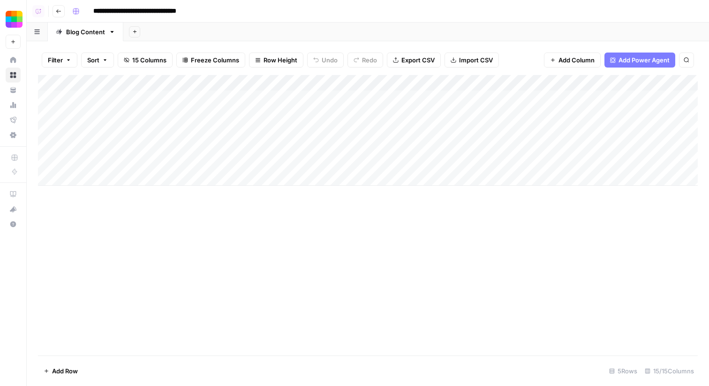
click at [351, 28] on div "Add Sheet" at bounding box center [416, 32] width 586 height 19
click at [354, 40] on div "Add Sheet" at bounding box center [416, 32] width 586 height 19
click at [393, 31] on div "Add Sheet" at bounding box center [416, 32] width 586 height 19
click at [286, 23] on div "Add Sheet" at bounding box center [416, 32] width 586 height 19
